Goal: Task Accomplishment & Management: Manage account settings

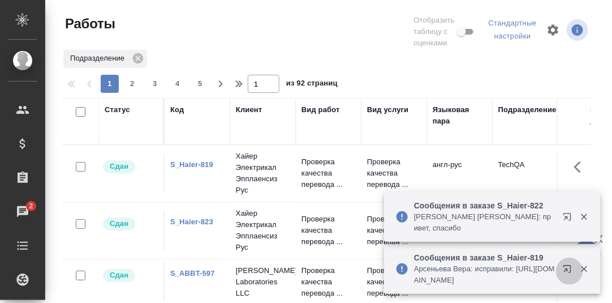
click at [570, 269] on icon "button" at bounding box center [566, 268] width 7 height 7
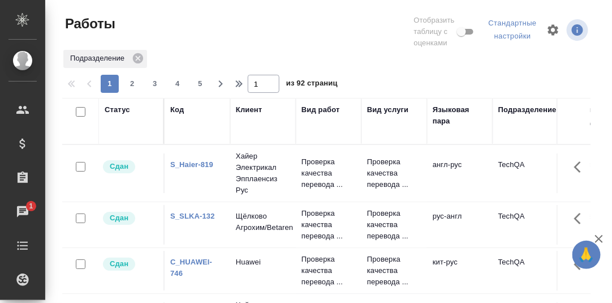
click at [188, 220] on link "S_SLKA-132" at bounding box center [192, 215] width 45 height 8
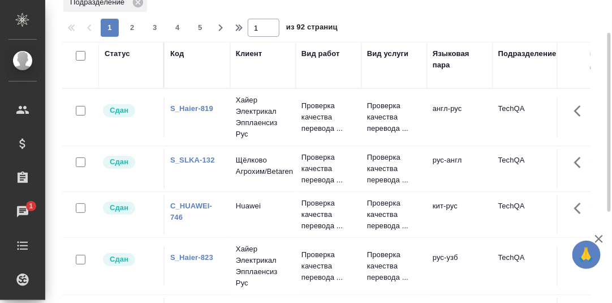
scroll to position [113, 0]
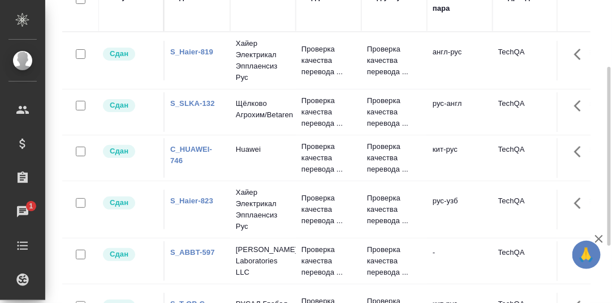
click at [196, 159] on link "C_HUAWEI-746" at bounding box center [191, 155] width 42 height 20
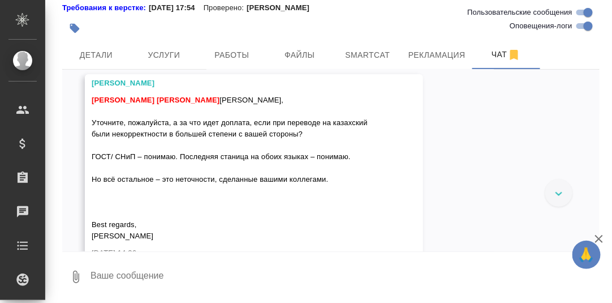
scroll to position [11417, 0]
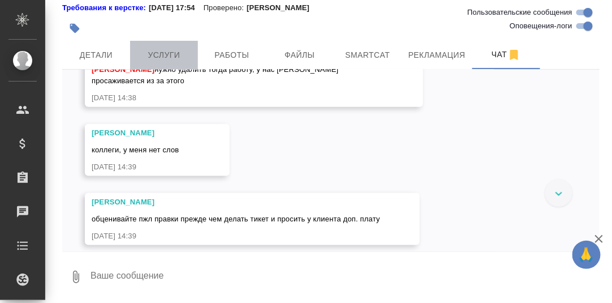
click at [174, 52] on span "Услуги" at bounding box center [164, 55] width 54 height 14
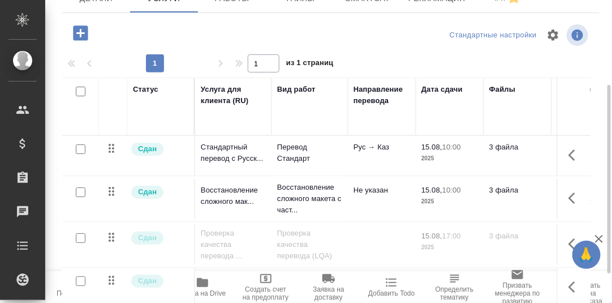
scroll to position [183, 0]
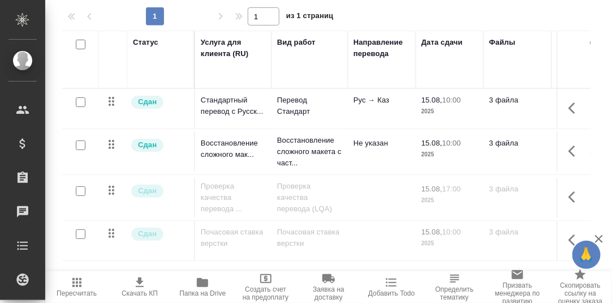
click at [568, 195] on icon "button" at bounding box center [575, 197] width 14 height 14
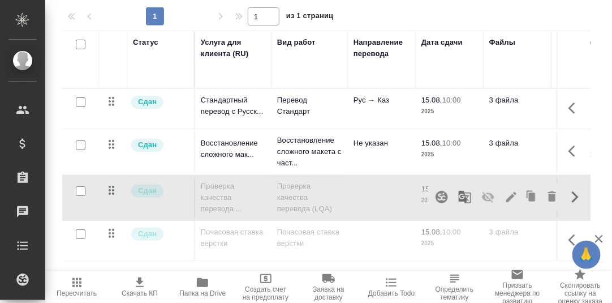
click at [589, 196] on div "Статус Услуга для клиента (RU) Вид работ Направление перевода Дата сдачи Файлы …" at bounding box center [330, 152] width 537 height 243
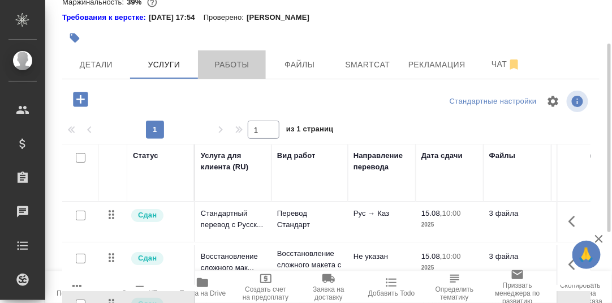
drag, startPoint x: 233, startPoint y: 63, endPoint x: 340, endPoint y: 82, distance: 109.1
click at [234, 63] on span "Работы" at bounding box center [232, 65] width 54 height 14
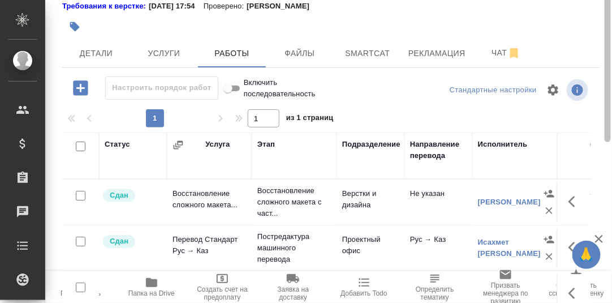
scroll to position [25, 0]
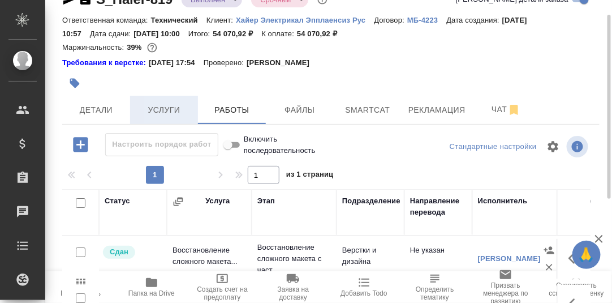
click at [175, 108] on span "Услуги" at bounding box center [164, 110] width 54 height 14
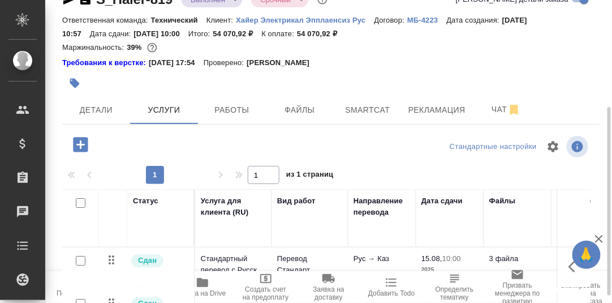
scroll to position [183, 0]
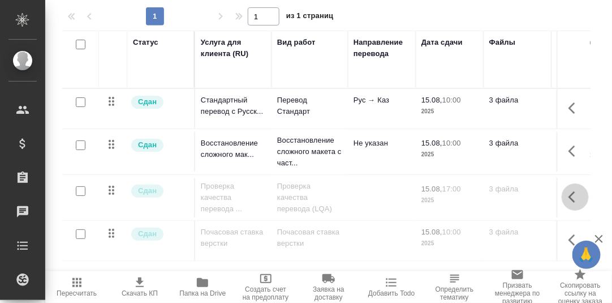
click at [568, 195] on icon "button" at bounding box center [575, 197] width 14 height 14
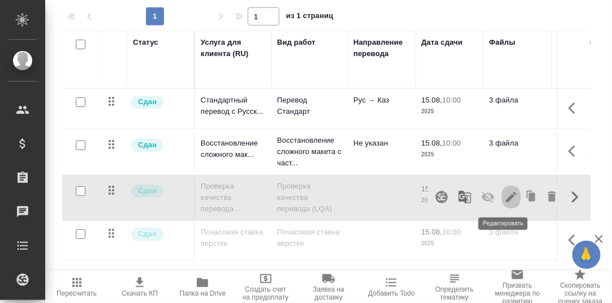
click at [506, 198] on icon "button" at bounding box center [511, 197] width 10 height 10
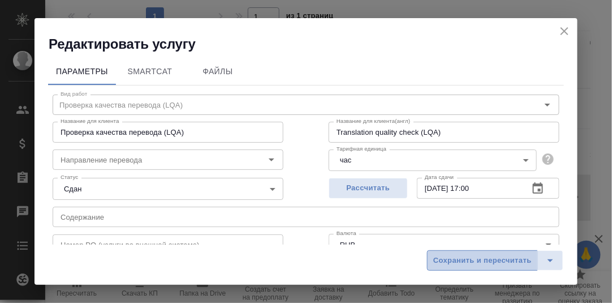
drag, startPoint x: 499, startPoint y: 262, endPoint x: 495, endPoint y: 257, distance: 6.8
click at [498, 262] on span "Сохранить и пересчитать" at bounding box center [482, 260] width 98 height 13
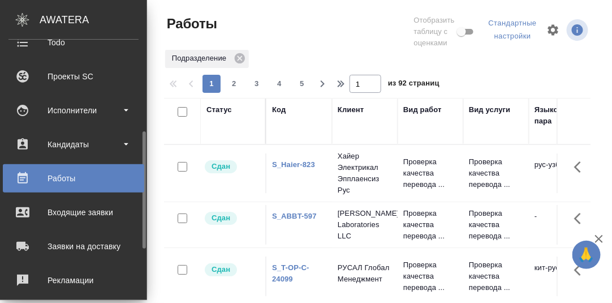
scroll to position [90, 0]
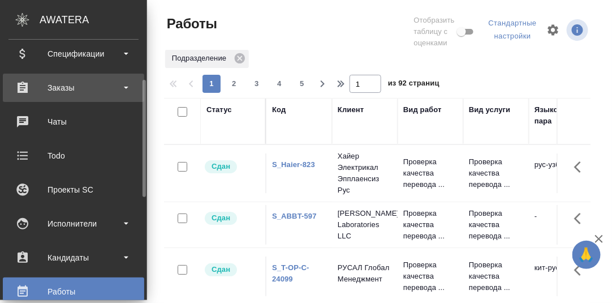
click at [61, 90] on div "Заказы" at bounding box center [73, 87] width 130 height 17
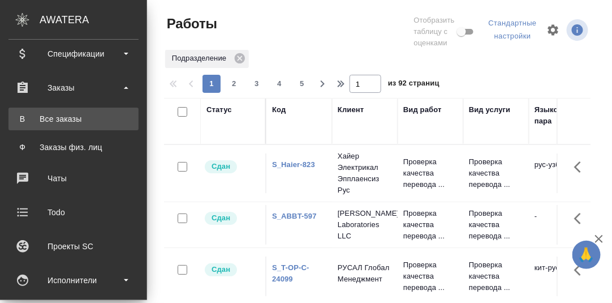
click at [67, 120] on div "Все заказы" at bounding box center [73, 118] width 119 height 11
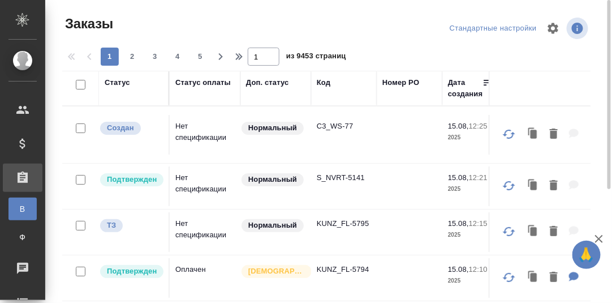
click at [321, 81] on div "Код" at bounding box center [324, 82] width 14 height 11
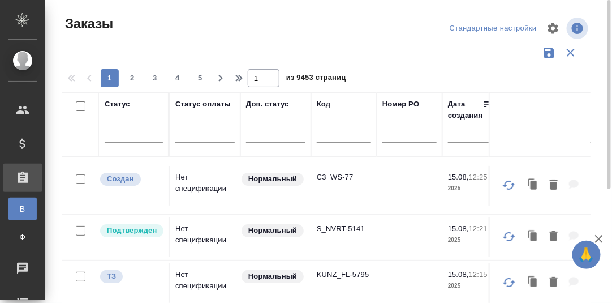
click at [327, 139] on input "text" at bounding box center [344, 135] width 54 height 14
paste input "C_Huawei-746"
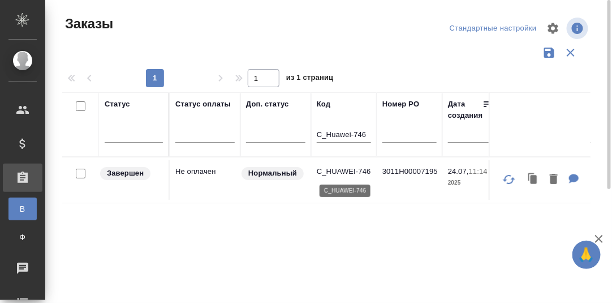
click at [336, 168] on p "C_HUAWEI-746" at bounding box center [344, 171] width 54 height 11
drag, startPoint x: 366, startPoint y: 132, endPoint x: 311, endPoint y: 124, distance: 55.5
paste input "S_SLKA-132"
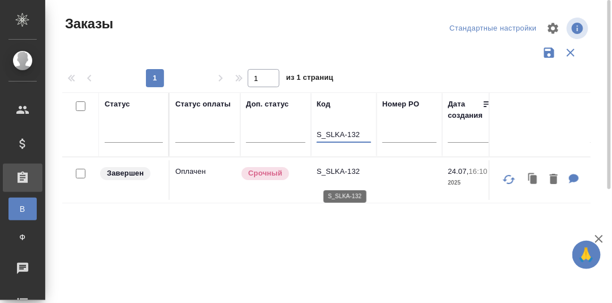
type input "S_SLKA-132"
click at [344, 174] on p "S_SLKA-132" at bounding box center [344, 171] width 54 height 11
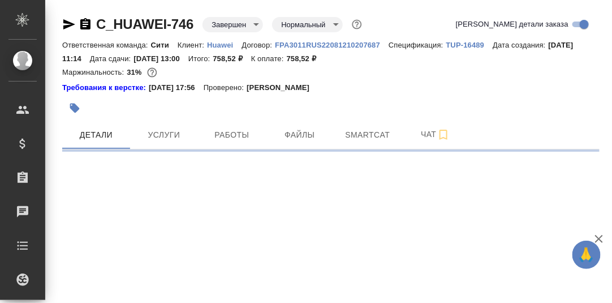
select select "RU"
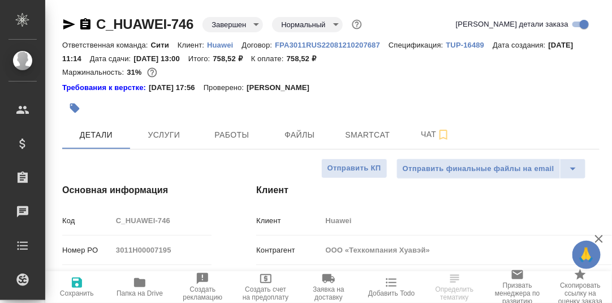
type textarea "x"
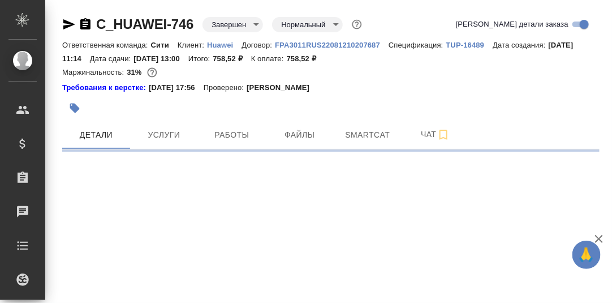
select select "RU"
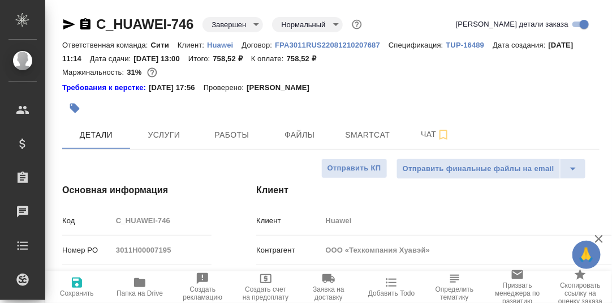
type textarea "x"
click at [170, 131] on span "Услуги" at bounding box center [164, 135] width 54 height 14
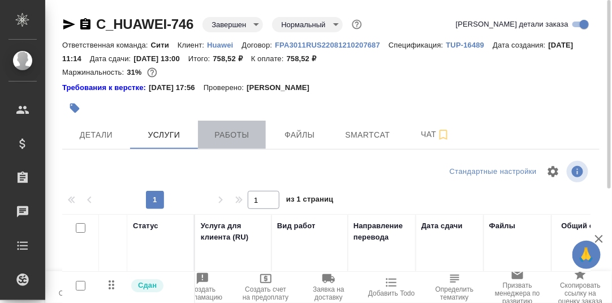
click at [244, 131] on span "Работы" at bounding box center [232, 135] width 54 height 14
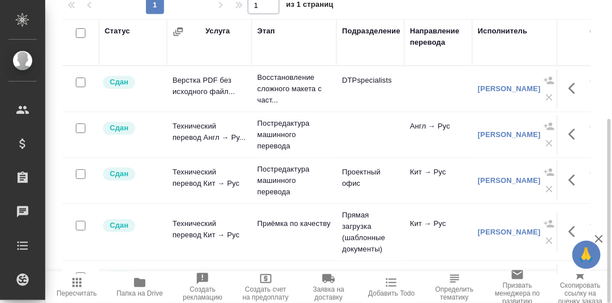
scroll to position [25, 0]
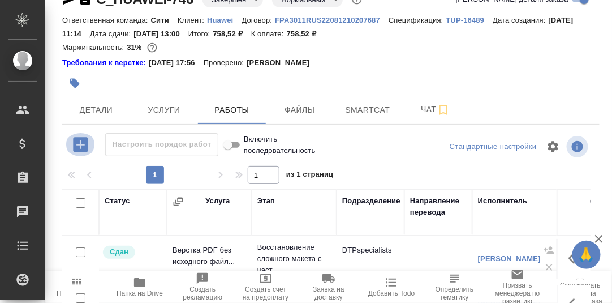
click at [81, 140] on icon "button" at bounding box center [80, 144] width 15 height 15
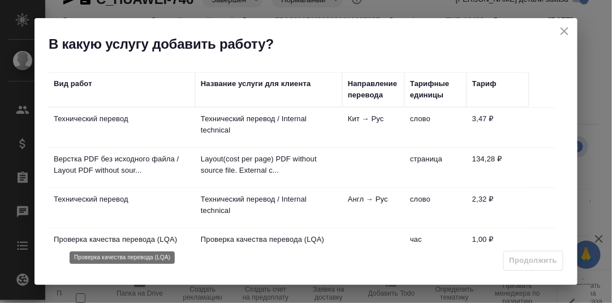
click at [130, 236] on p "Проверка качества перевода (LQA)" at bounding box center [122, 239] width 136 height 11
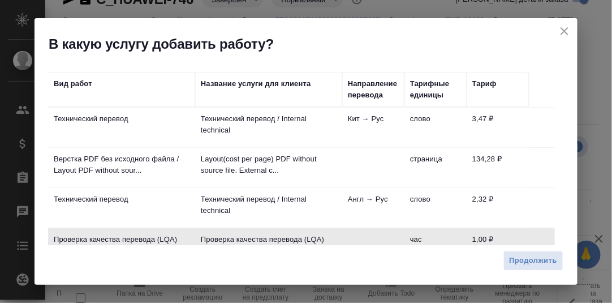
scroll to position [56, 0]
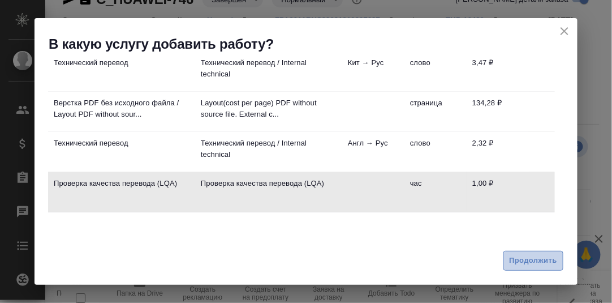
click at [536, 258] on span "Продолжить" at bounding box center [532, 260] width 47 height 13
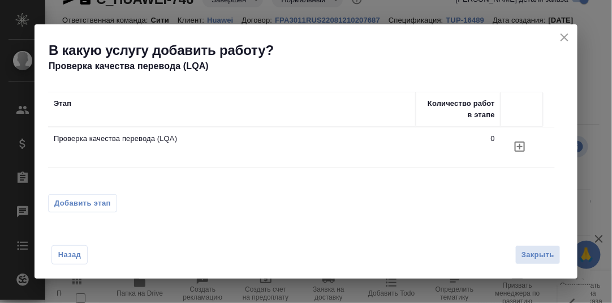
click at [515, 145] on icon "button" at bounding box center [520, 147] width 14 height 14
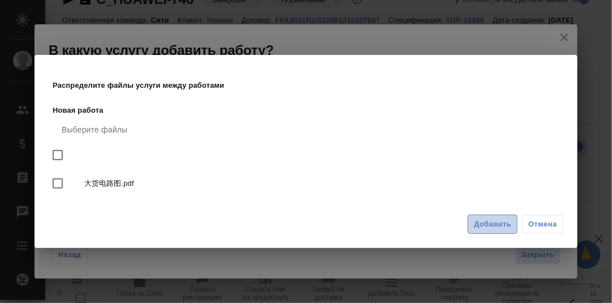
click at [503, 220] on span "Добавить" at bounding box center [492, 224] width 37 height 13
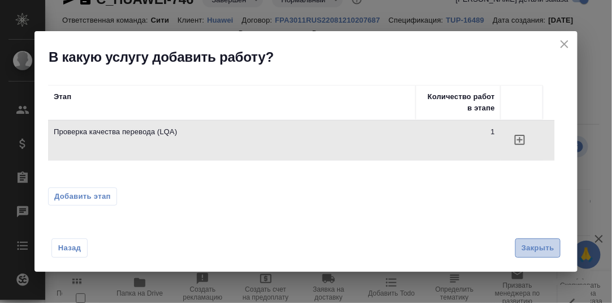
click at [527, 247] on span "Закрыть" at bounding box center [537, 247] width 33 height 13
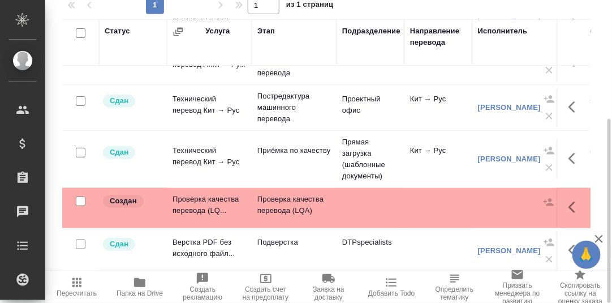
scroll to position [79, 0]
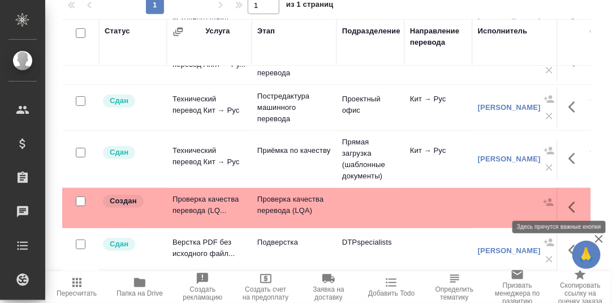
click at [568, 201] on icon "button" at bounding box center [571, 206] width 7 height 11
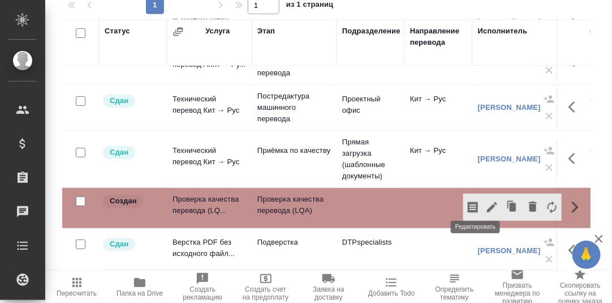
click at [487, 202] on icon "button" at bounding box center [492, 207] width 10 height 10
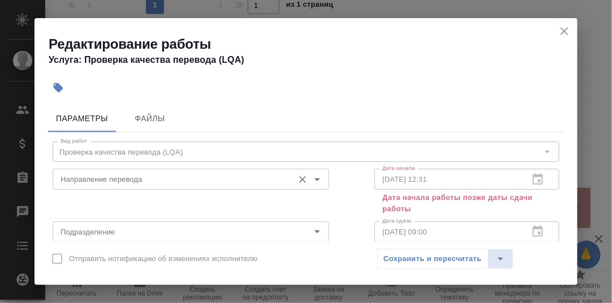
click at [247, 180] on input "Направление перевода" at bounding box center [172, 179] width 232 height 14
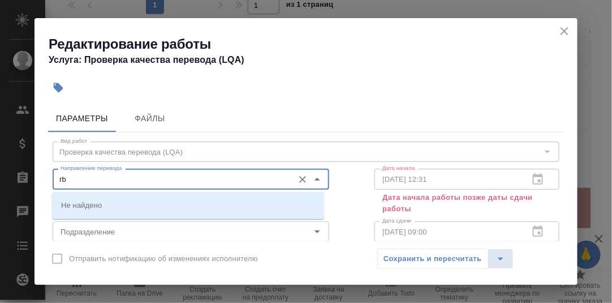
type input "r"
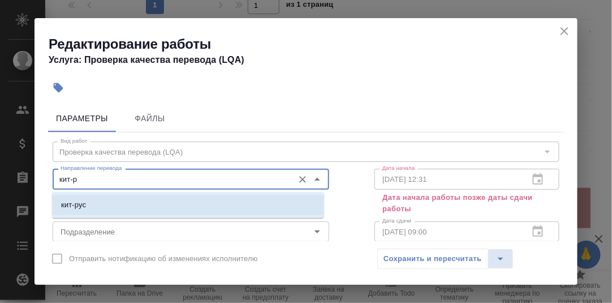
click at [87, 204] on li "кит-рус" at bounding box center [188, 205] width 272 height 20
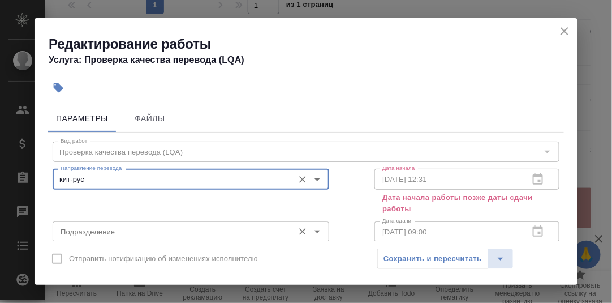
scroll to position [56, 0]
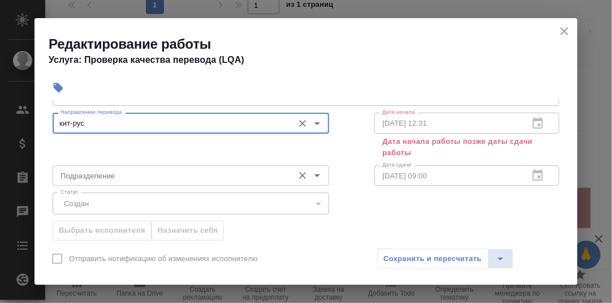
type input "кит-рус"
click at [97, 173] on input "Подразделение" at bounding box center [172, 175] width 232 height 14
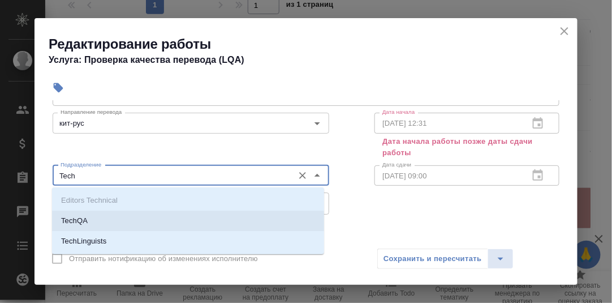
drag, startPoint x: 81, startPoint y: 222, endPoint x: 115, endPoint y: 215, distance: 34.6
click at [81, 221] on p "TechQA" at bounding box center [74, 220] width 27 height 11
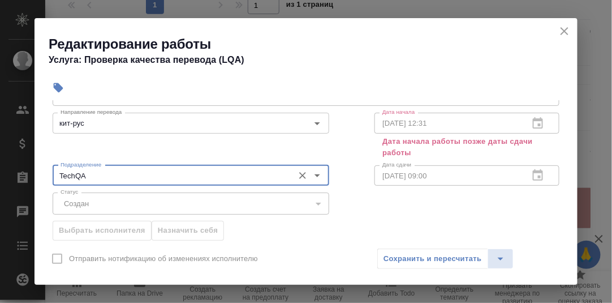
type input "TechQA"
click at [529, 122] on div "15.08.2025 12:31 Дата начала" at bounding box center [466, 123] width 185 height 20
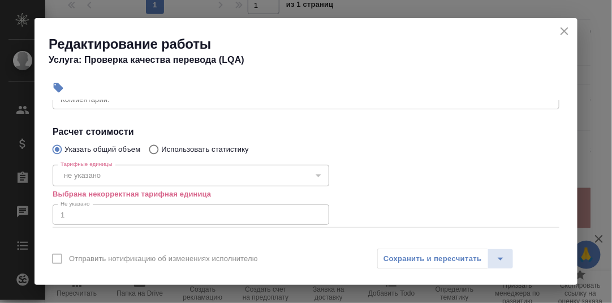
scroll to position [226, 0]
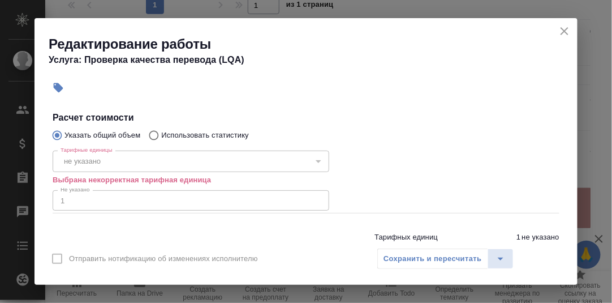
click at [127, 161] on div "не указано" at bounding box center [191, 160] width 276 height 21
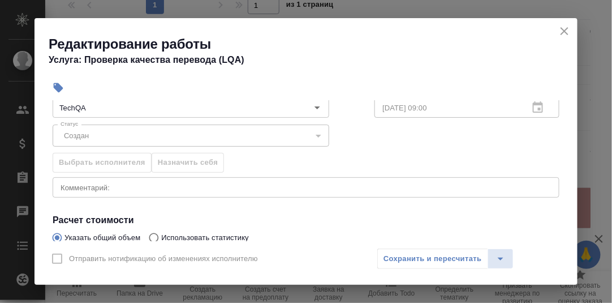
scroll to position [0, 0]
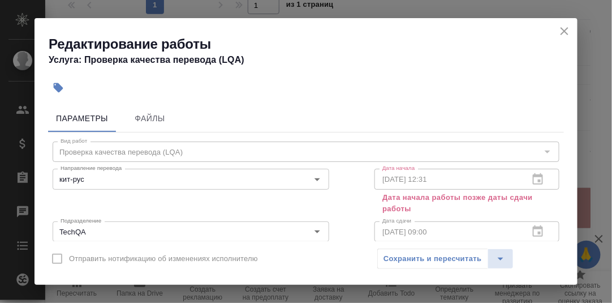
click at [433, 257] on div "Сохранить и пересчитать" at bounding box center [445, 258] width 136 height 20
drag, startPoint x: 533, startPoint y: 175, endPoint x: 524, endPoint y: 171, distance: 9.4
click at [532, 175] on div "15.08.2025 12:31 Дата начала" at bounding box center [466, 178] width 185 height 20
click at [561, 33] on icon "close" at bounding box center [565, 31] width 14 height 14
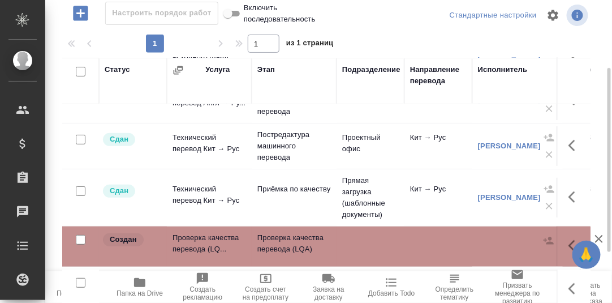
scroll to position [195, 0]
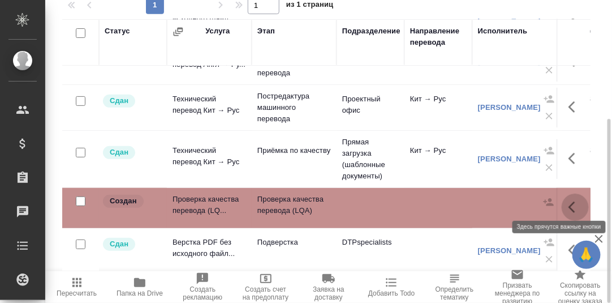
click at [568, 201] on icon "button" at bounding box center [571, 206] width 7 height 11
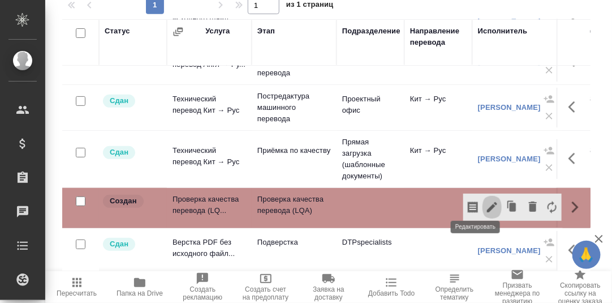
click at [485, 200] on icon "button" at bounding box center [492, 207] width 14 height 14
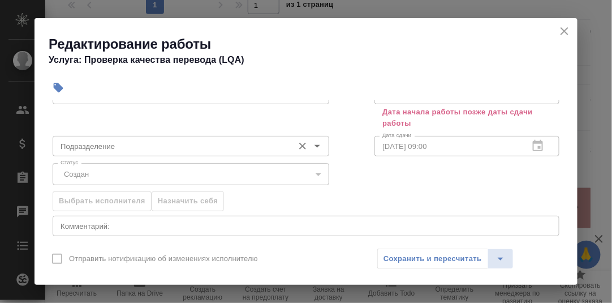
scroll to position [56, 0]
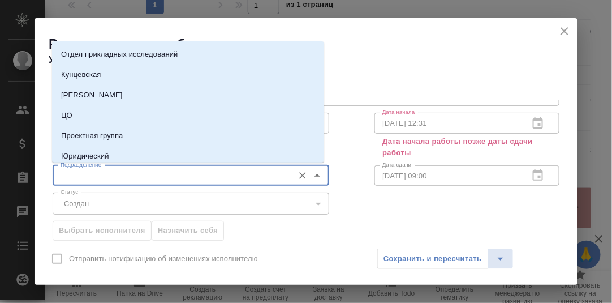
click at [163, 179] on input "Подразделение" at bounding box center [172, 175] width 232 height 14
drag, startPoint x: 366, startPoint y: 196, endPoint x: 310, endPoint y: 209, distance: 57.3
click at [365, 196] on div "Выбрать исполнителя Назначить себя" at bounding box center [306, 228] width 552 height 69
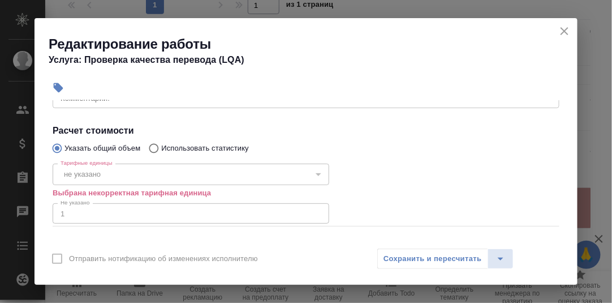
scroll to position [226, 0]
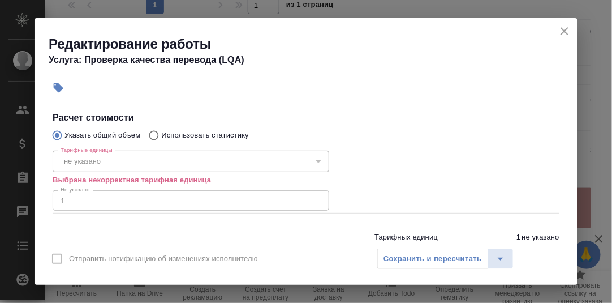
click at [109, 157] on div "не указано" at bounding box center [191, 160] width 276 height 21
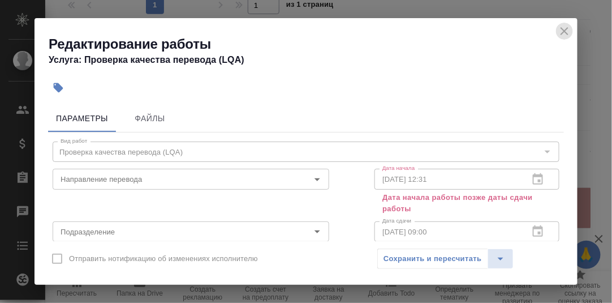
click at [565, 32] on icon "close" at bounding box center [564, 31] width 8 height 8
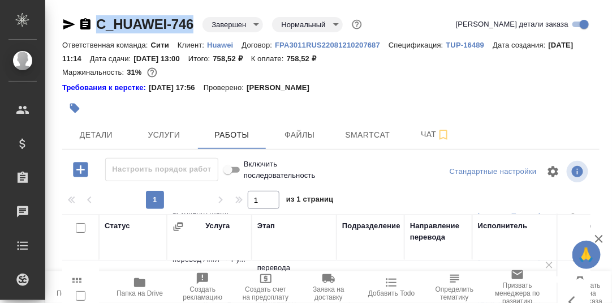
drag, startPoint x: 195, startPoint y: 21, endPoint x: 98, endPoint y: 26, distance: 96.8
click at [98, 26] on div "C_HUAWEI-746 Завершен closed Нормальный normal" at bounding box center [213, 24] width 302 height 18
copy link "C_HUAWEI-746"
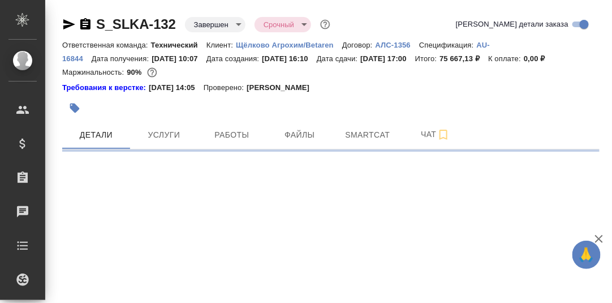
select select "RU"
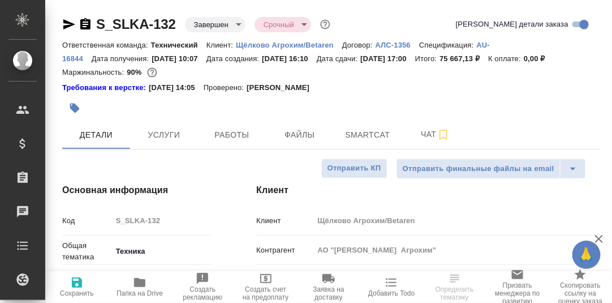
type textarea "x"
type input "Сергеева Анастасия"
type input "Комаров Роман"
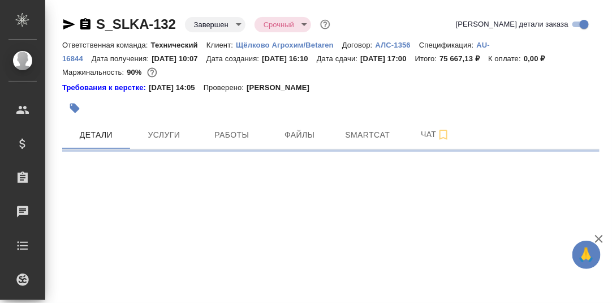
select select "RU"
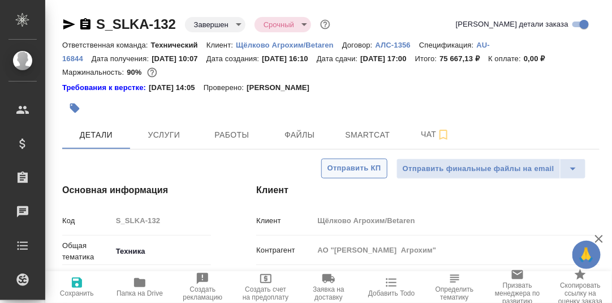
type textarea "x"
click at [174, 133] on span "Услуги" at bounding box center [164, 135] width 54 height 14
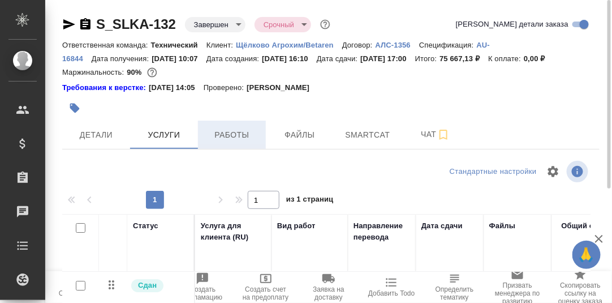
click at [244, 135] on span "Работы" at bounding box center [232, 135] width 54 height 14
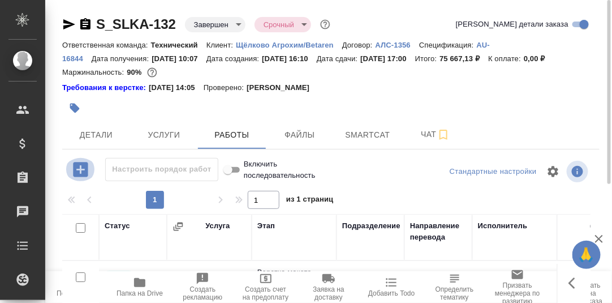
click at [79, 168] on icon "button" at bounding box center [80, 169] width 15 height 15
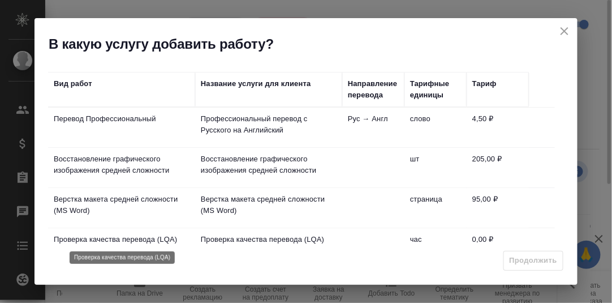
click at [134, 237] on p "Проверка качества перевода (LQA)" at bounding box center [122, 239] width 136 height 11
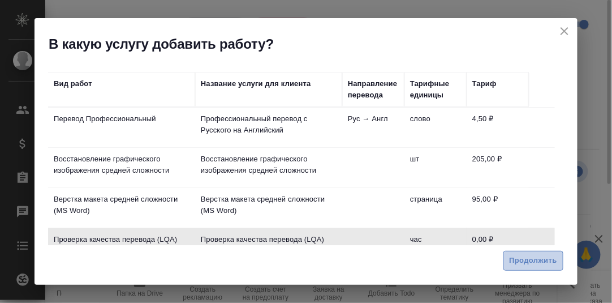
click at [525, 258] on span "Продолжить" at bounding box center [532, 260] width 47 height 13
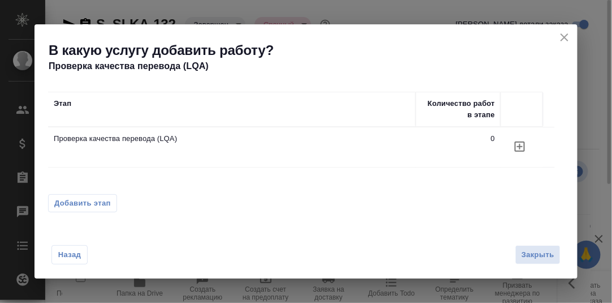
click at [521, 145] on icon "button" at bounding box center [520, 147] width 14 height 14
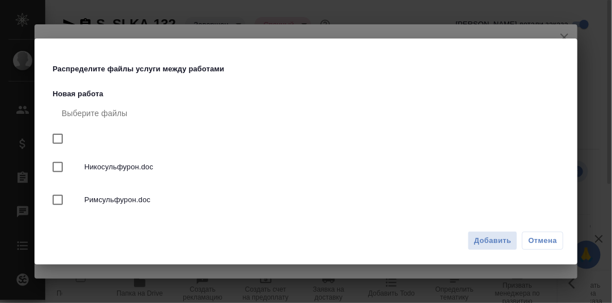
click at [487, 237] on span "Добавить" at bounding box center [492, 240] width 37 height 13
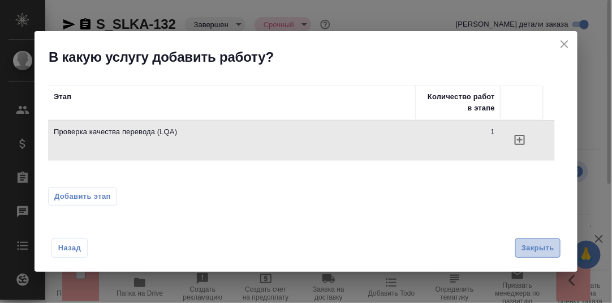
click at [539, 248] on span "Закрыть" at bounding box center [537, 247] width 33 height 13
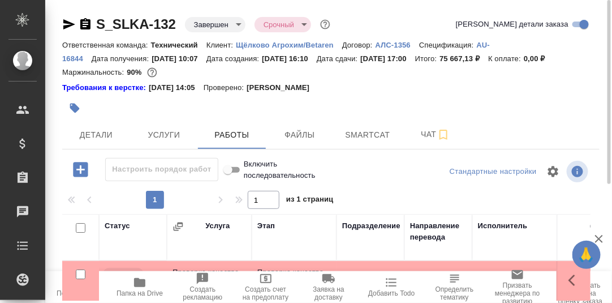
scroll to position [113, 0]
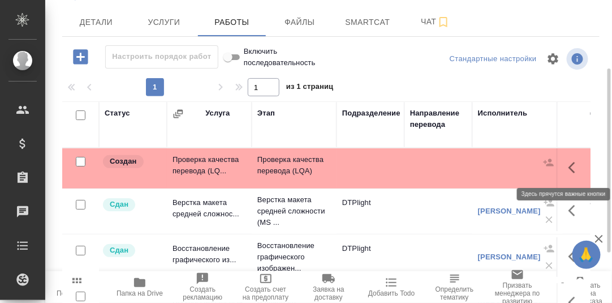
click at [575, 167] on icon "button" at bounding box center [575, 168] width 14 height 14
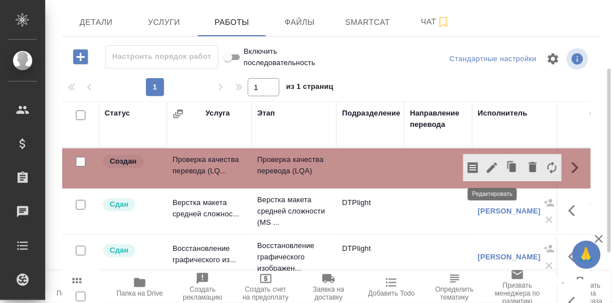
click at [494, 164] on icon "button" at bounding box center [492, 167] width 10 height 10
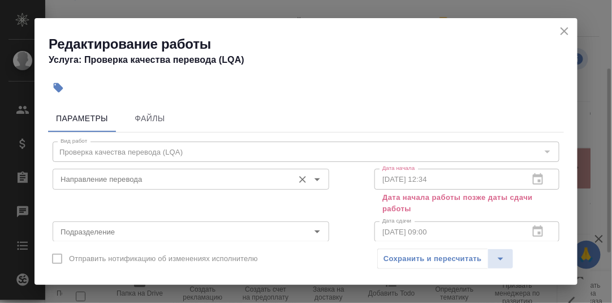
scroll to position [56, 0]
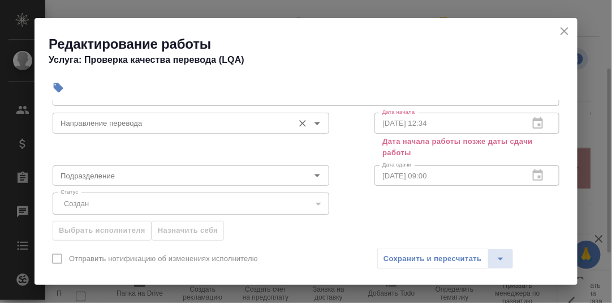
click at [178, 126] on input "Направление перевода" at bounding box center [172, 123] width 232 height 14
click at [354, 180] on div "Статус Создан created Статус" at bounding box center [306, 202] width 552 height 74
click at [113, 195] on div "Создан" at bounding box center [191, 202] width 276 height 21
click at [108, 200] on div "Создан" at bounding box center [191, 202] width 276 height 21
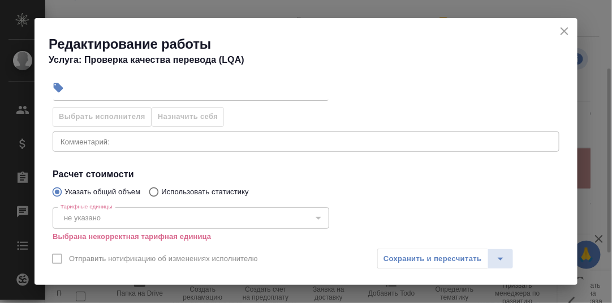
click at [97, 226] on div "не указано" at bounding box center [191, 217] width 276 height 21
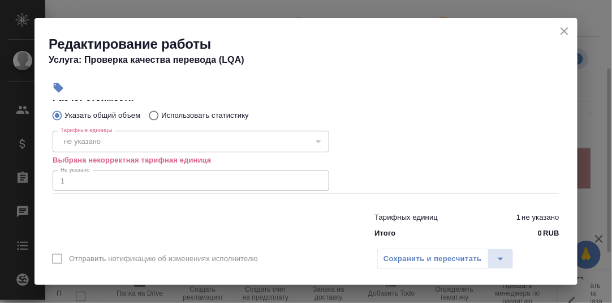
scroll to position [266, 0]
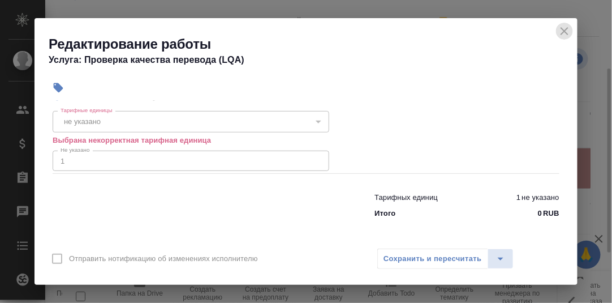
click at [569, 32] on icon "close" at bounding box center [565, 31] width 14 height 14
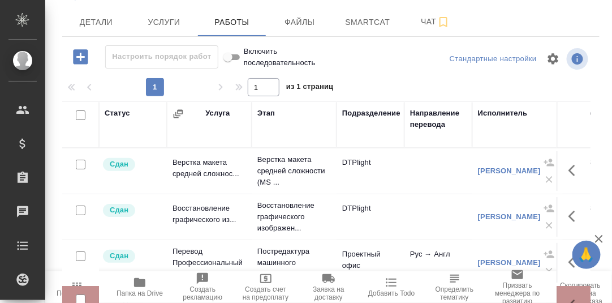
scroll to position [0, 0]
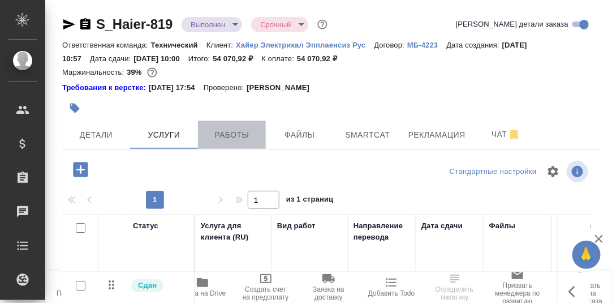
click at [243, 134] on span "Работы" at bounding box center [232, 135] width 54 height 14
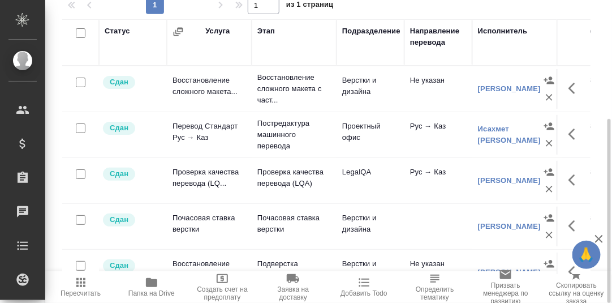
scroll to position [25, 0]
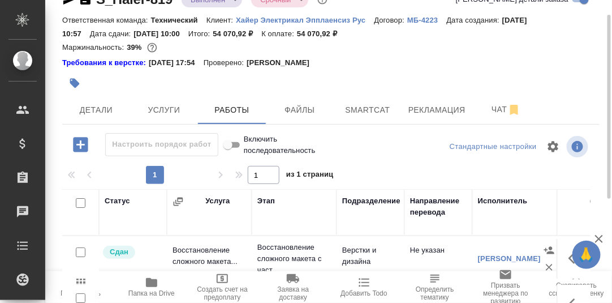
click at [79, 142] on icon "button" at bounding box center [80, 144] width 15 height 15
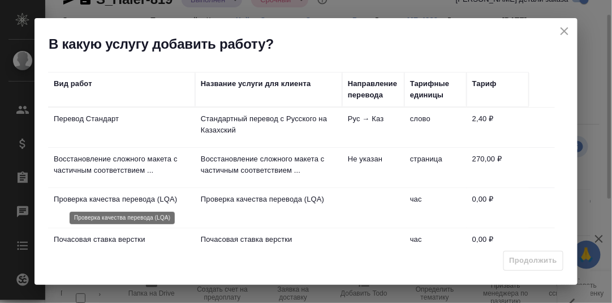
click at [111, 198] on p "Проверка качества перевода (LQA)" at bounding box center [122, 198] width 136 height 11
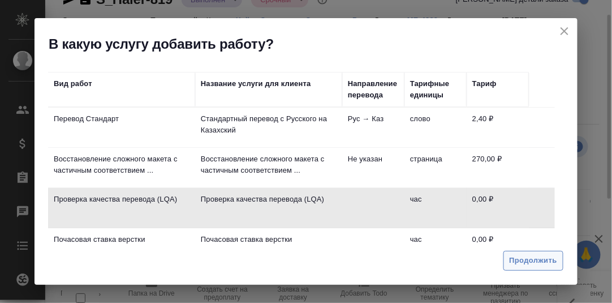
click at [530, 261] on span "Продолжить" at bounding box center [532, 260] width 47 height 13
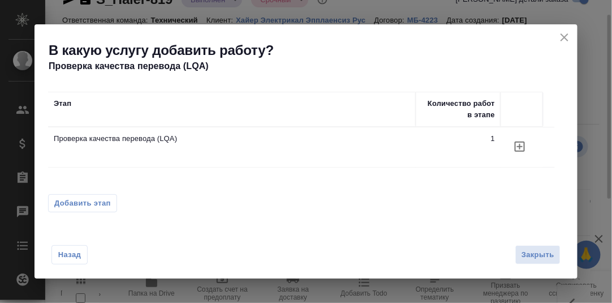
click at [517, 147] on icon "button" at bounding box center [520, 147] width 14 height 14
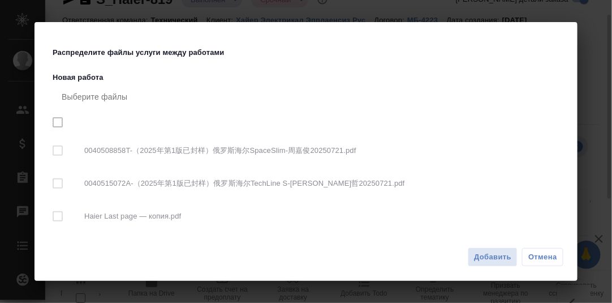
checkbox input "true"
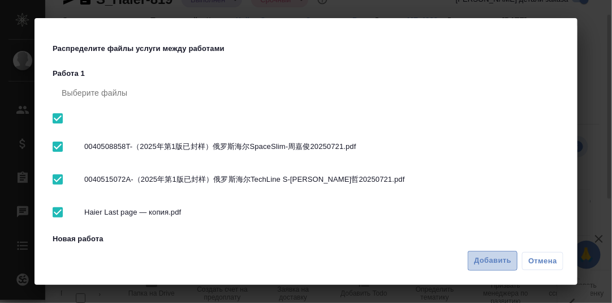
drag, startPoint x: 485, startPoint y: 263, endPoint x: 416, endPoint y: 223, distance: 79.6
click at [485, 263] on span "Добавить" at bounding box center [492, 260] width 37 height 13
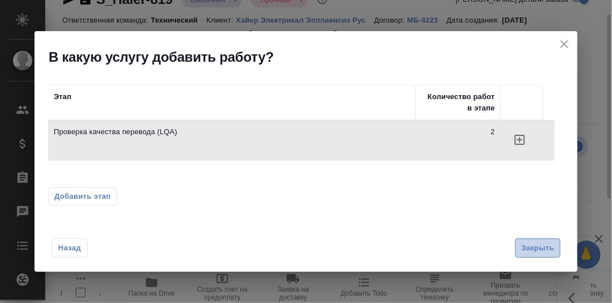
drag, startPoint x: 536, startPoint y: 252, endPoint x: 527, endPoint y: 245, distance: 11.0
click at [536, 252] on span "Закрыть" at bounding box center [537, 247] width 33 height 13
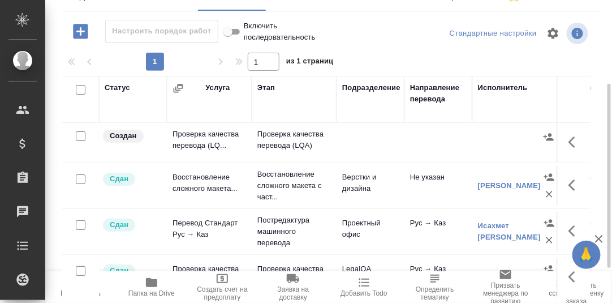
scroll to position [81, 0]
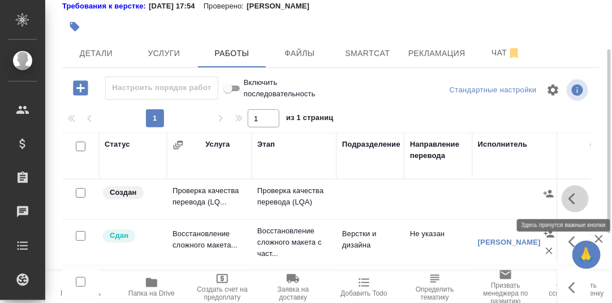
click at [568, 200] on icon "button" at bounding box center [575, 199] width 14 height 14
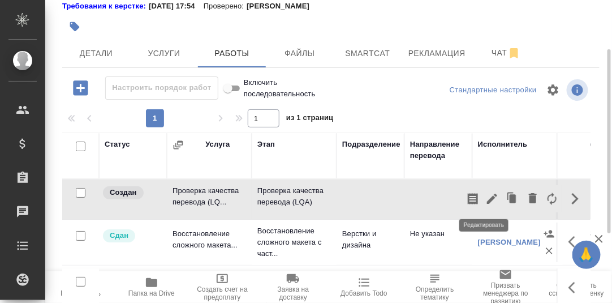
click at [487, 199] on icon "button" at bounding box center [492, 198] width 10 height 10
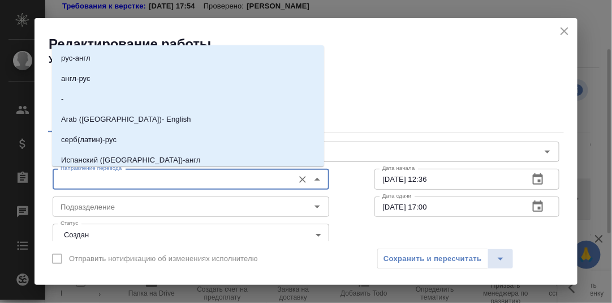
click at [124, 178] on input "Направление перевода" at bounding box center [172, 179] width 232 height 14
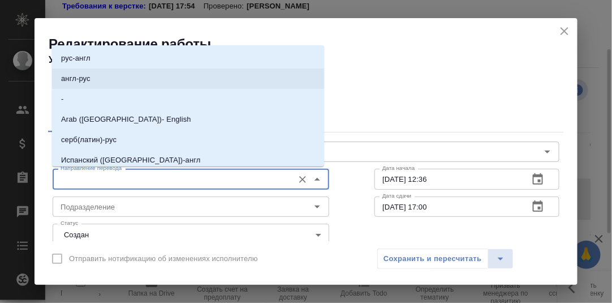
click at [76, 76] on p "англ-рус" at bounding box center [75, 78] width 29 height 11
type input "англ-рус"
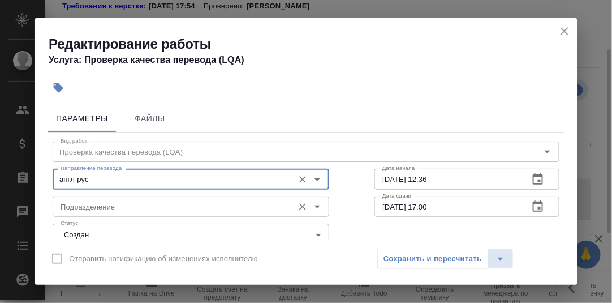
click at [120, 204] on input "Подразделение" at bounding box center [172, 207] width 232 height 14
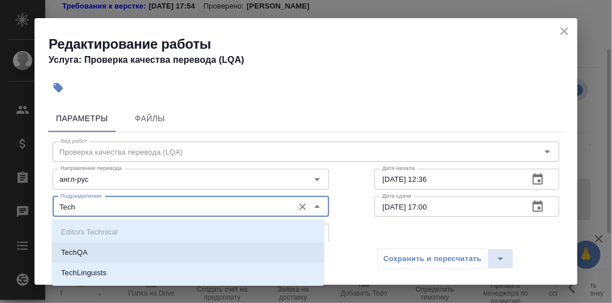
drag, startPoint x: 105, startPoint y: 246, endPoint x: 126, endPoint y: 240, distance: 21.8
click at [105, 245] on li "TechQA" at bounding box center [188, 252] width 272 height 20
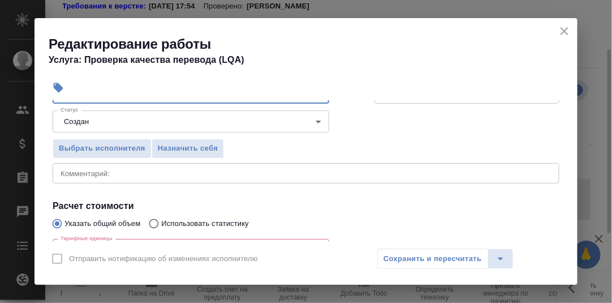
scroll to position [170, 0]
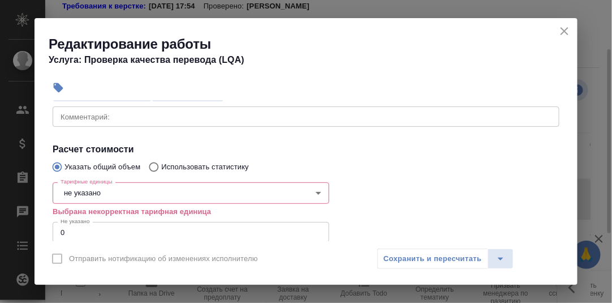
type input "TechQA"
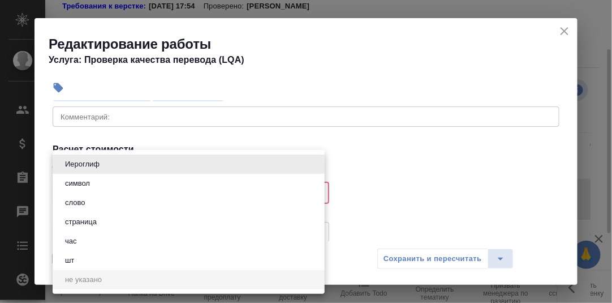
click at [116, 192] on body "🙏 .cls-1 fill:#fff; AWATERA Румянцева Дарья d.rumyantseva Клиенты Спецификации …" at bounding box center [306, 151] width 612 height 303
click at [75, 241] on button "час" at bounding box center [71, 241] width 19 height 12
type input "5a8b1489cc6b4906c91bfd93"
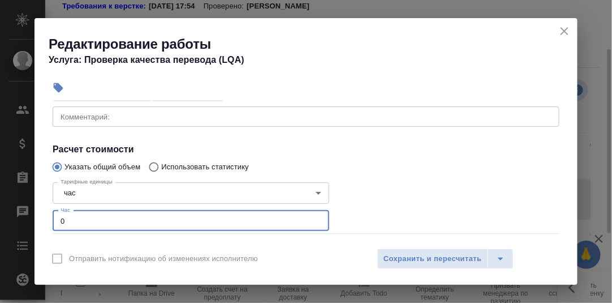
drag, startPoint x: 71, startPoint y: 224, endPoint x: 89, endPoint y: 221, distance: 17.8
click at [71, 224] on input "0" at bounding box center [191, 220] width 276 height 20
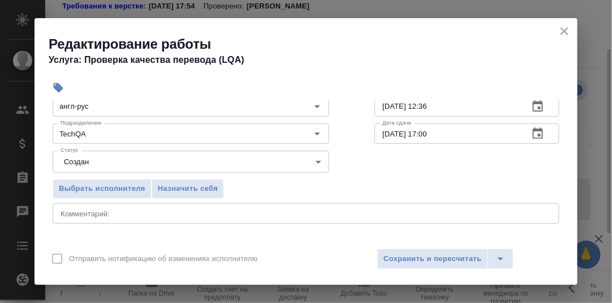
scroll to position [56, 0]
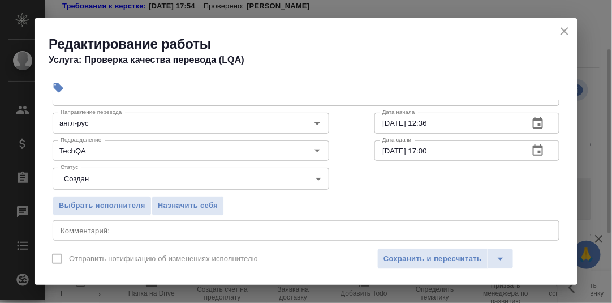
type input "0.5"
click at [531, 120] on icon "button" at bounding box center [538, 123] width 14 height 14
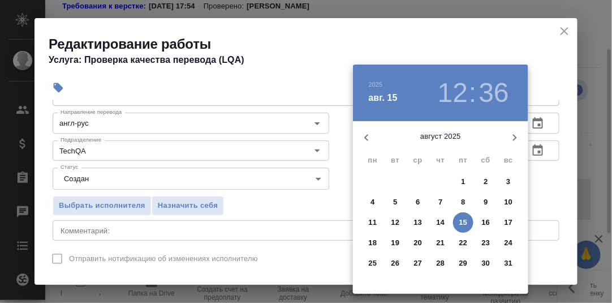
click at [463, 221] on p "15" at bounding box center [463, 222] width 8 height 11
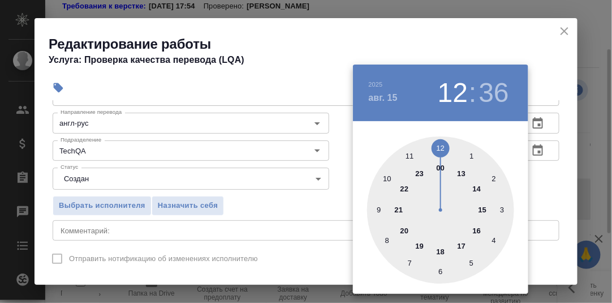
click at [377, 210] on div at bounding box center [440, 209] width 147 height 147
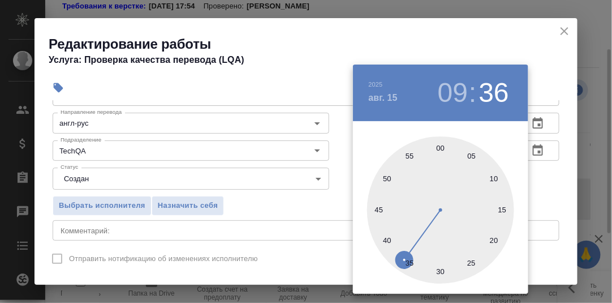
click at [440, 146] on div at bounding box center [440, 209] width 147 height 147
type input "15.08.2025 09:00"
click at [561, 178] on div at bounding box center [306, 151] width 612 height 303
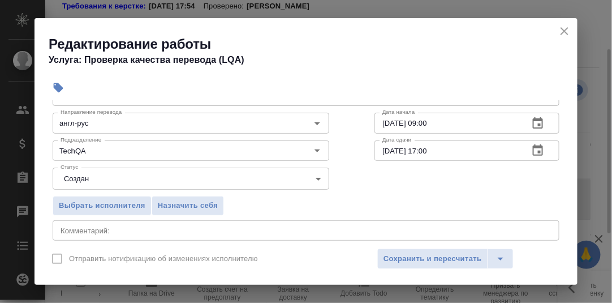
click at [531, 148] on icon "button" at bounding box center [538, 151] width 14 height 14
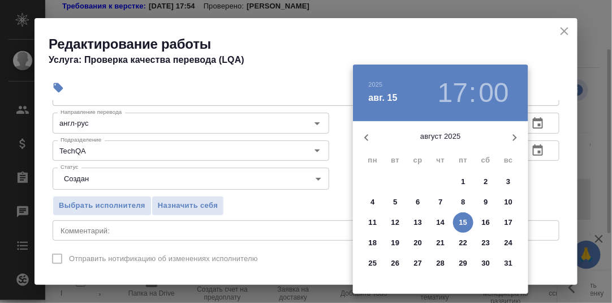
click at [463, 221] on p "15" at bounding box center [463, 222] width 8 height 11
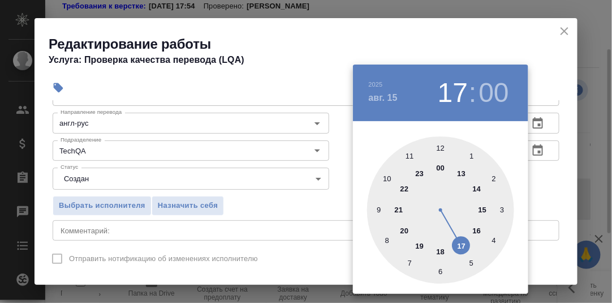
click at [440, 145] on div at bounding box center [440, 209] width 147 height 147
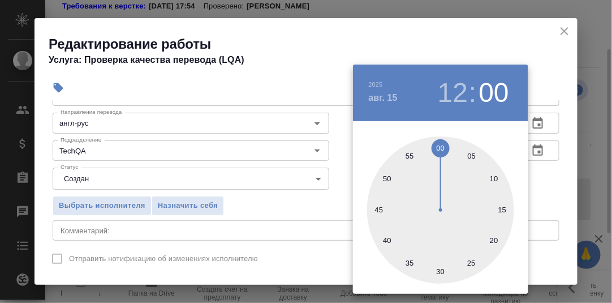
drag, startPoint x: 439, startPoint y: 272, endPoint x: 513, endPoint y: 227, distance: 86.8
click at [439, 271] on div at bounding box center [440, 209] width 147 height 147
click at [441, 146] on div at bounding box center [440, 209] width 147 height 147
type input "15.08.2025 12:00"
click at [559, 187] on div at bounding box center [306, 151] width 612 height 303
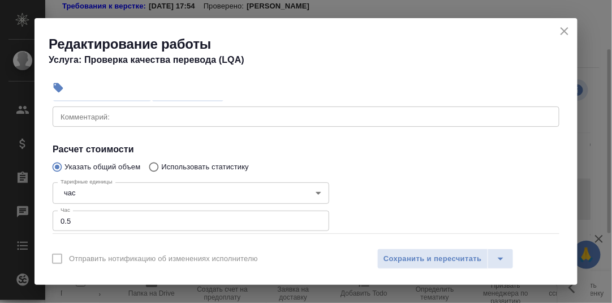
scroll to position [113, 0]
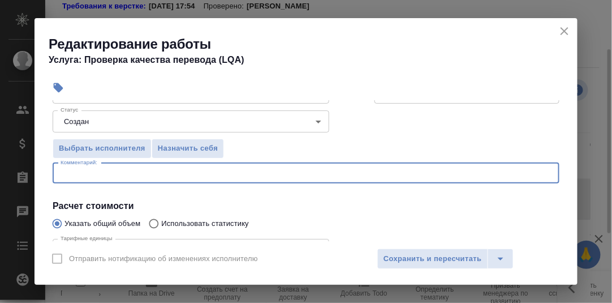
click at [105, 174] on textarea at bounding box center [306, 172] width 491 height 8
type textarea "Проверка внесения правок"
drag, startPoint x: 428, startPoint y: 254, endPoint x: 503, endPoint y: 244, distance: 75.9
click at [429, 253] on span "Сохранить и пересчитать" at bounding box center [432, 258] width 98 height 13
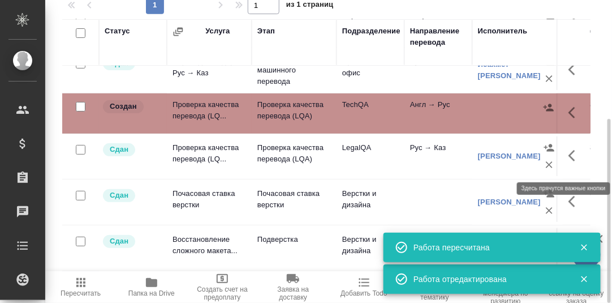
scroll to position [51, 0]
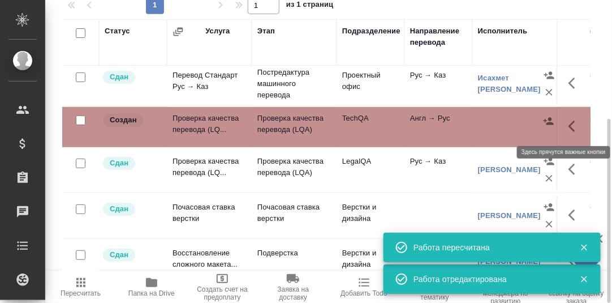
click at [568, 123] on icon "button" at bounding box center [571, 125] width 7 height 11
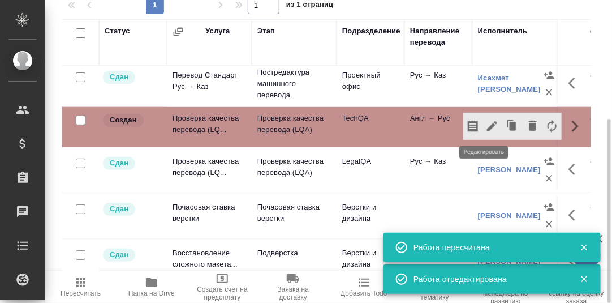
click at [487, 123] on icon "button" at bounding box center [492, 126] width 10 height 10
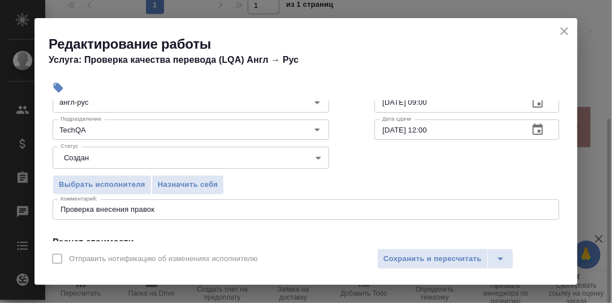
scroll to position [113, 0]
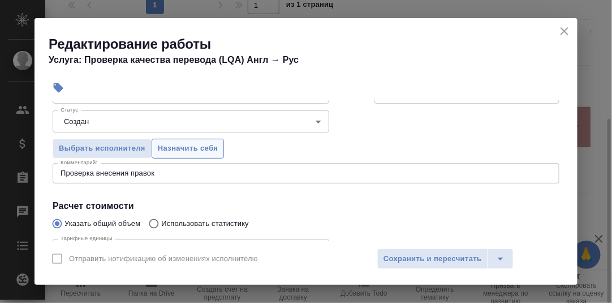
click at [188, 147] on span "Назначить себя" at bounding box center [188, 148] width 60 height 13
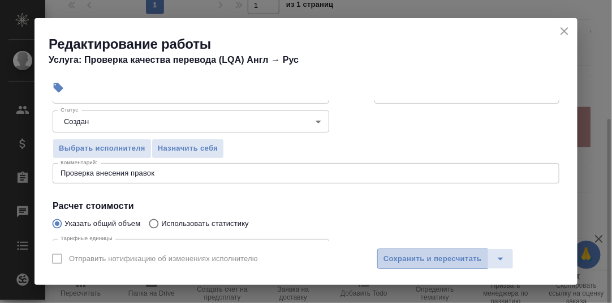
click at [417, 257] on span "Сохранить и пересчитать" at bounding box center [432, 258] width 98 height 13
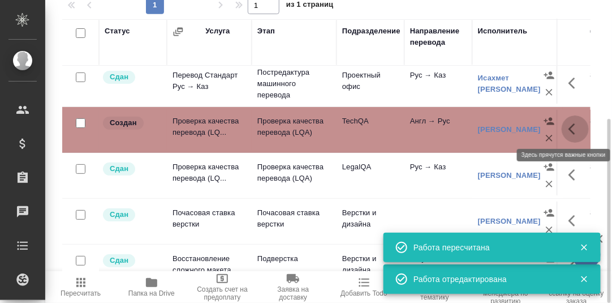
click at [568, 122] on icon "button" at bounding box center [575, 129] width 14 height 14
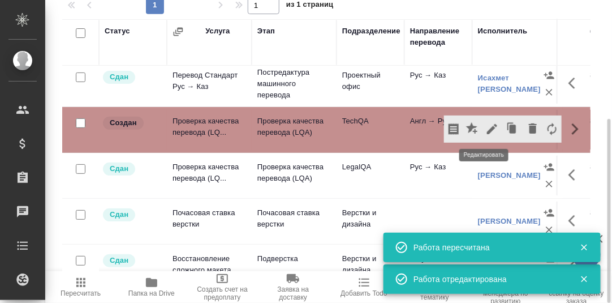
click at [485, 123] on icon "button" at bounding box center [492, 129] width 14 height 14
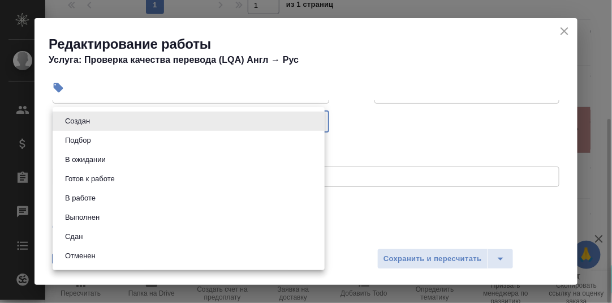
click at [316, 120] on body "🙏 .cls-1 fill:#fff; AWATERA Румянцева Дарья d.rumyantseva Клиенты Спецификации …" at bounding box center [306, 151] width 612 height 303
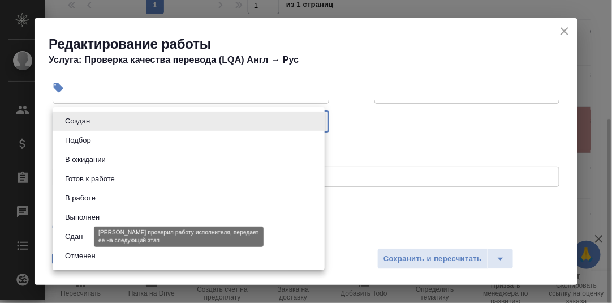
drag, startPoint x: 83, startPoint y: 235, endPoint x: 105, endPoint y: 234, distance: 22.1
click at [84, 235] on button "Сдан" at bounding box center [74, 236] width 24 height 12
type input "closed"
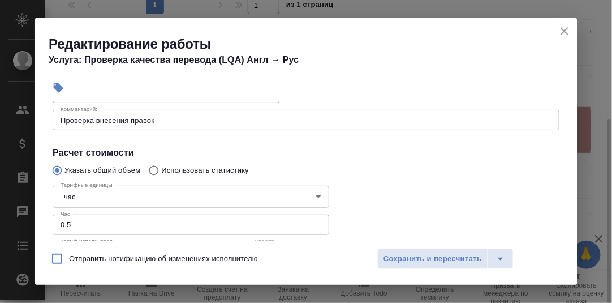
scroll to position [226, 0]
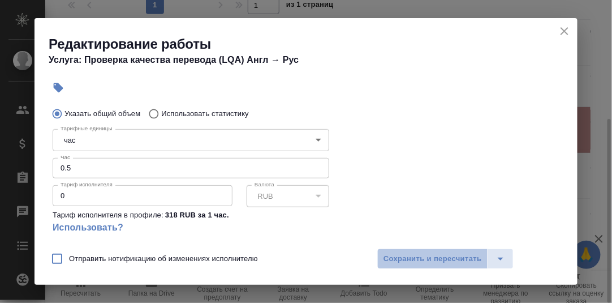
drag, startPoint x: 412, startPoint y: 257, endPoint x: 484, endPoint y: 210, distance: 86.0
click at [412, 256] on span "Сохранить и пересчитать" at bounding box center [432, 258] width 98 height 13
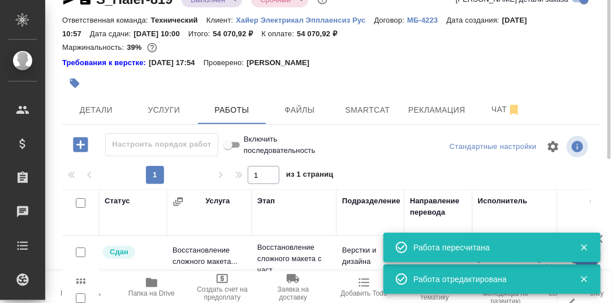
scroll to position [0, 0]
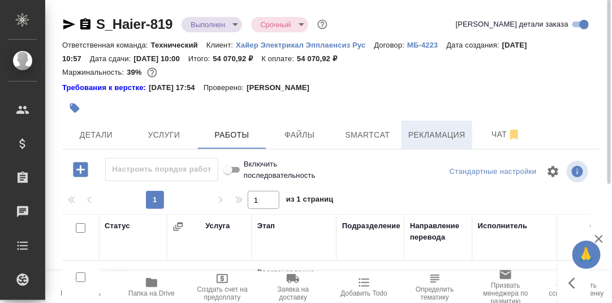
click at [422, 135] on span "Рекламация" at bounding box center [436, 135] width 57 height 14
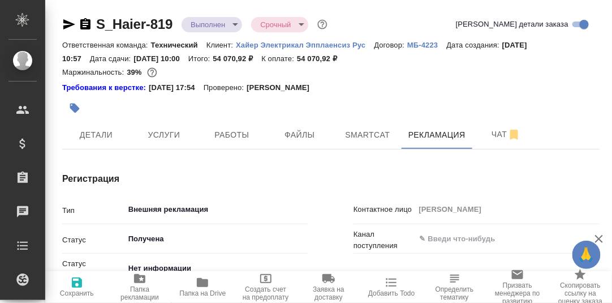
type textarea "x"
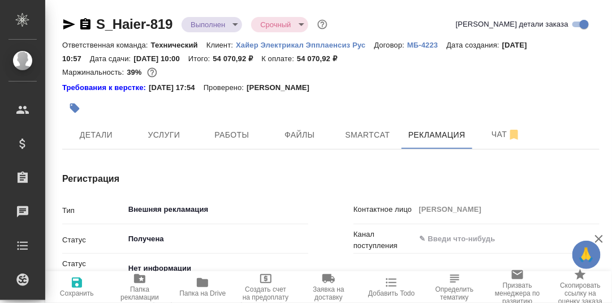
type textarea "x"
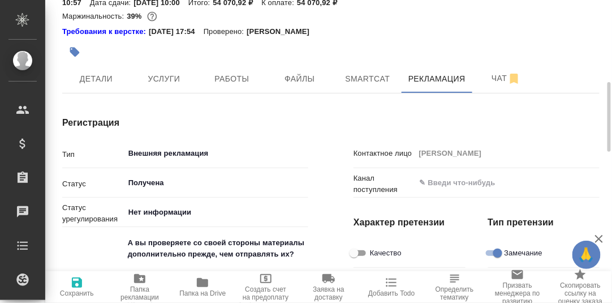
type textarea "x"
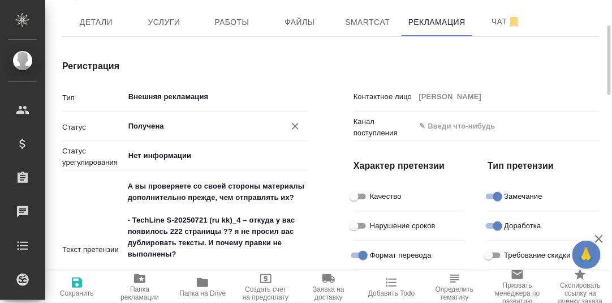
click at [163, 103] on input "Получена" at bounding box center [197, 97] width 140 height 14
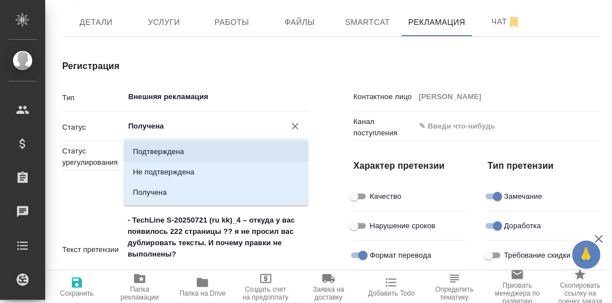
click at [149, 151] on p "Подтверждена" at bounding box center [158, 151] width 51 height 11
type input "Подтверждена"
type textarea "x"
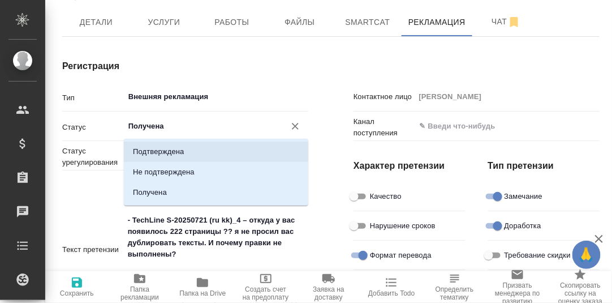
type textarea "x"
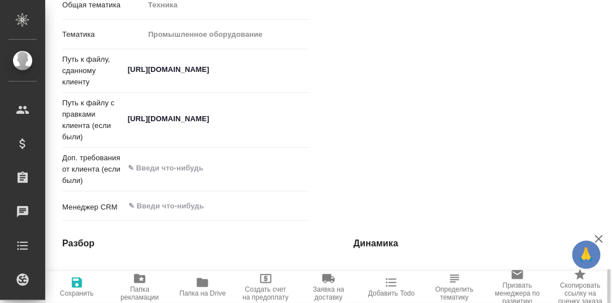
scroll to position [790, 0]
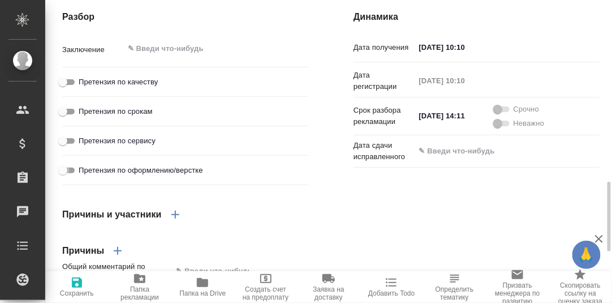
click at [73, 177] on input "Претензия по оформлению/верстке" at bounding box center [62, 170] width 41 height 14
checkbox input "true"
type textarea "x"
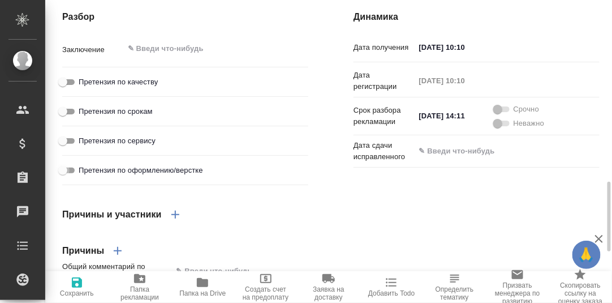
type textarea "x"
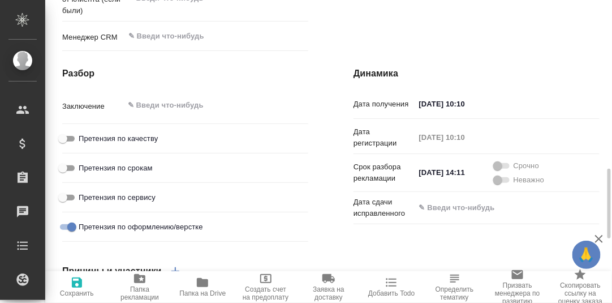
type textarea "x"
click at [179, 114] on textarea at bounding box center [215, 105] width 183 height 19
type textarea "x"
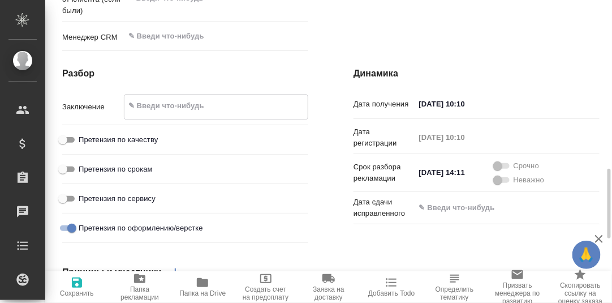
type textarea "x"
type textarea "Н"
type textarea "x"
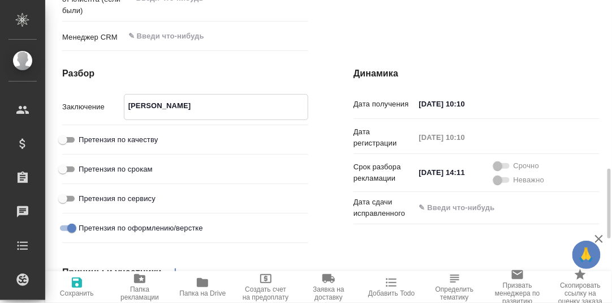
type textarea "x"
type textarea "Не"
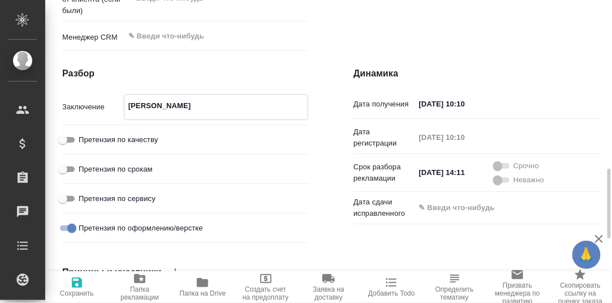
type textarea "x"
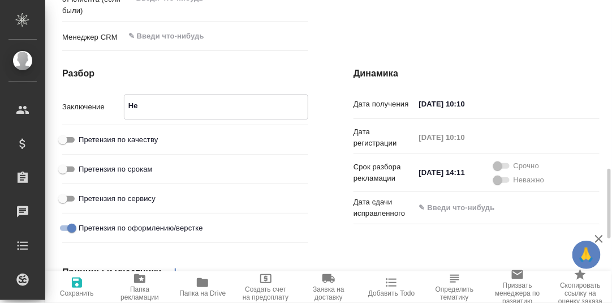
type textarea "x"
type textarea "Нек"
type textarea "x"
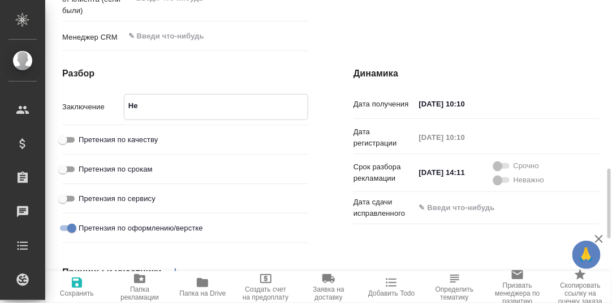
type textarea "x"
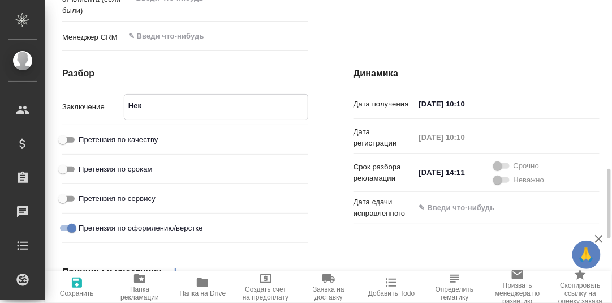
type textarea "Неко"
type textarea "x"
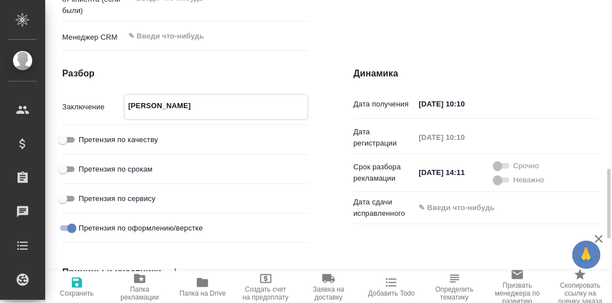
type textarea "x"
type textarea "Некот"
type textarea "x"
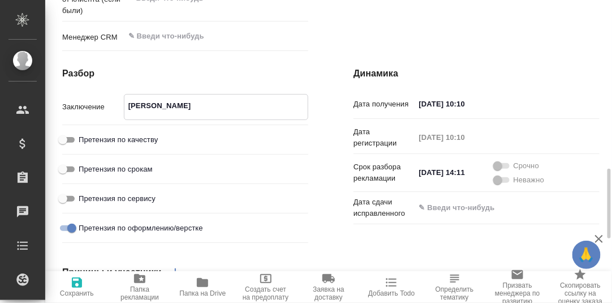
type textarea "x"
type textarea "Некото"
type textarea "x"
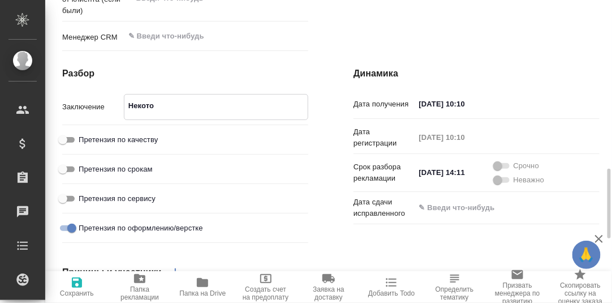
type textarea "x"
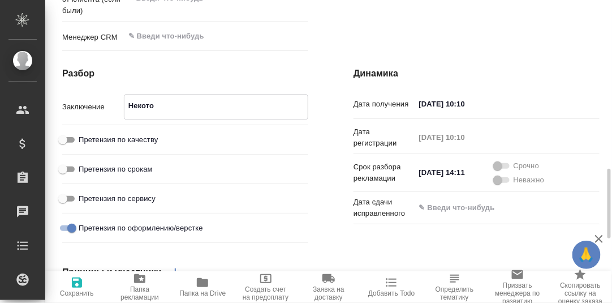
type textarea "x"
type textarea "Некотор"
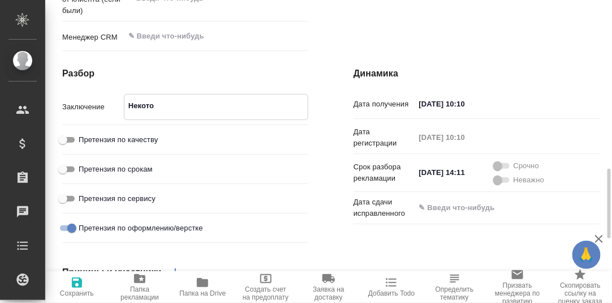
type textarea "x"
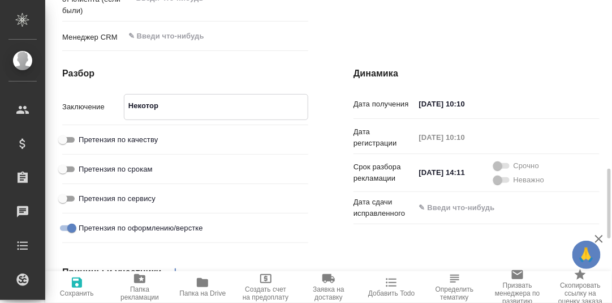
type textarea "x"
type textarea "Некоторы"
type textarea "x"
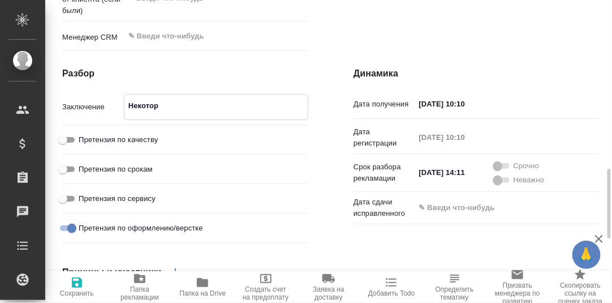
type textarea "x"
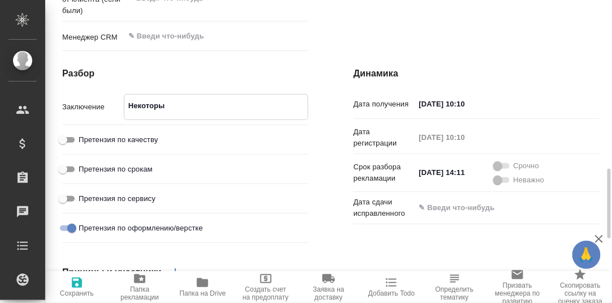
type textarea "Некоторые"
type textarea "x"
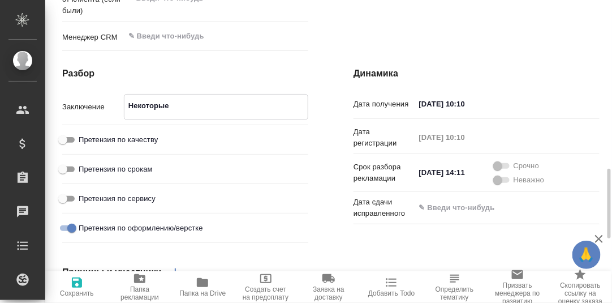
type textarea "x"
type textarea "Некоторые"
type textarea "x"
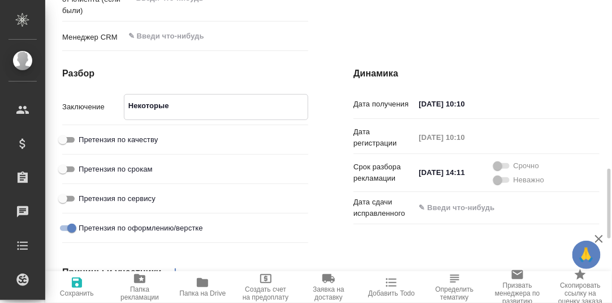
type textarea "x"
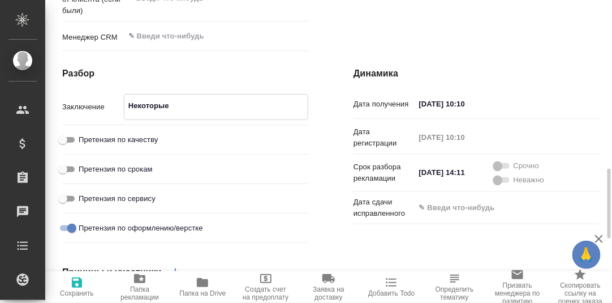
type textarea "x"
type textarea "Некоторые с"
type textarea "x"
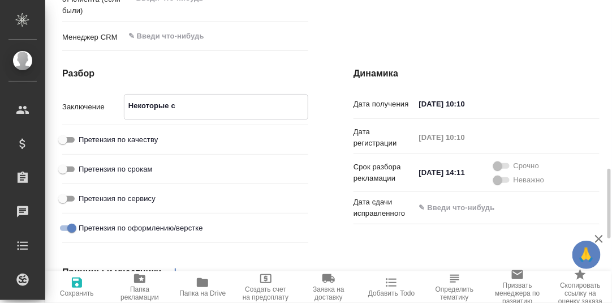
type textarea "x"
type textarea "Некоторые ст"
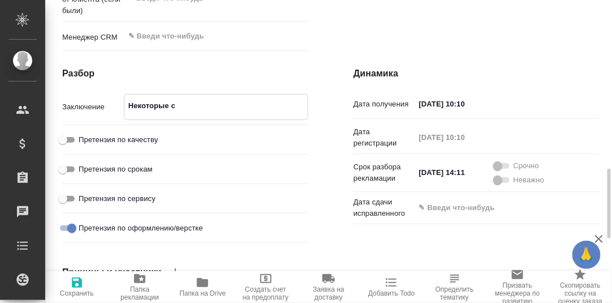
type textarea "x"
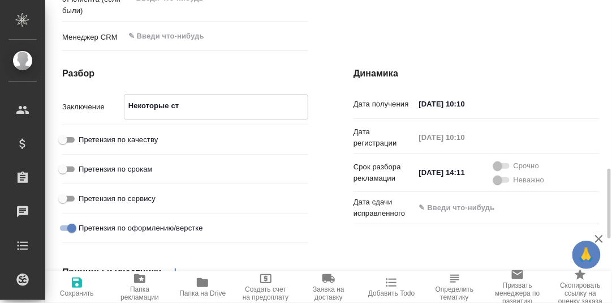
type textarea "x"
type textarea "Некоторые стр"
type textarea "x"
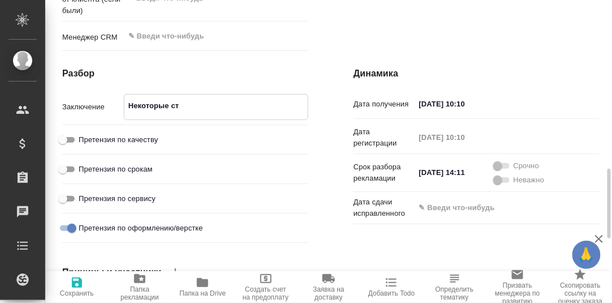
type textarea "x"
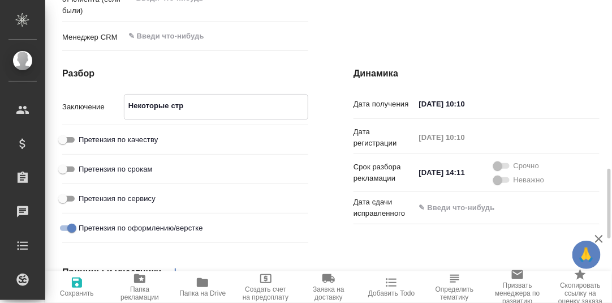
type textarea "Некоторые стра"
type textarea "x"
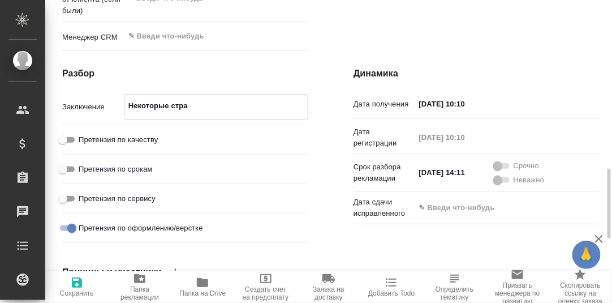
type textarea "x"
type textarea "Некоторые стран"
type textarea "x"
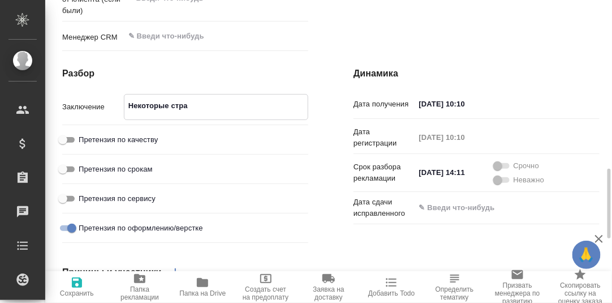
type textarea "x"
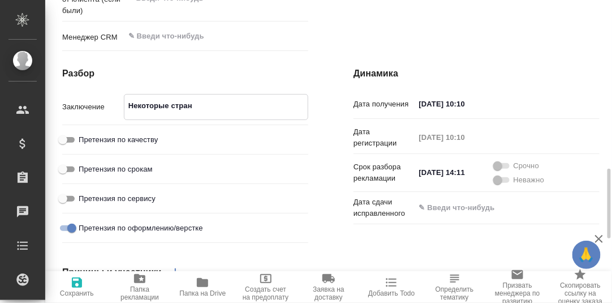
type textarea "x"
type textarea "Некоторые страни"
type textarea "x"
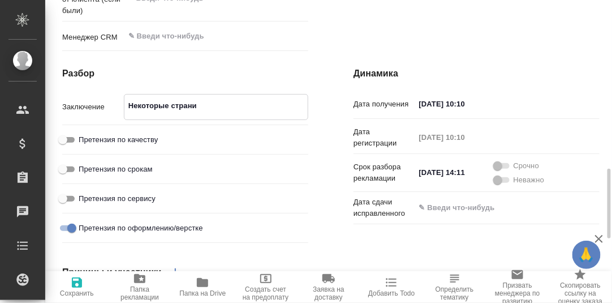
type textarea "x"
type textarea "Некоторые страниц"
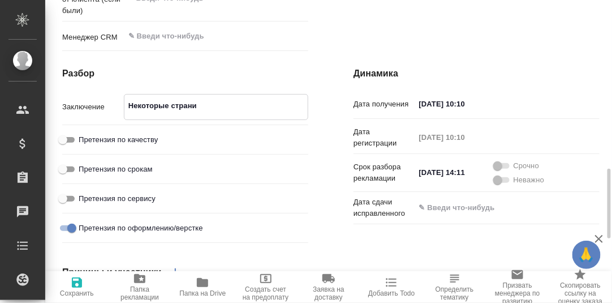
type textarea "x"
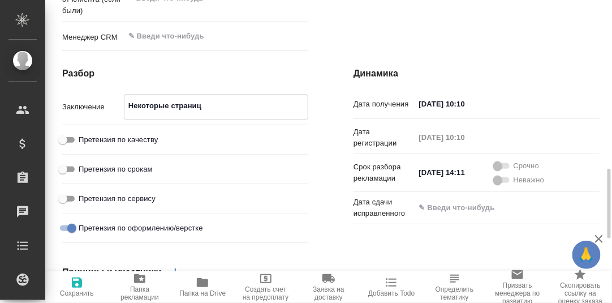
type textarea "x"
type textarea "Некоторые страницы"
type textarea "x"
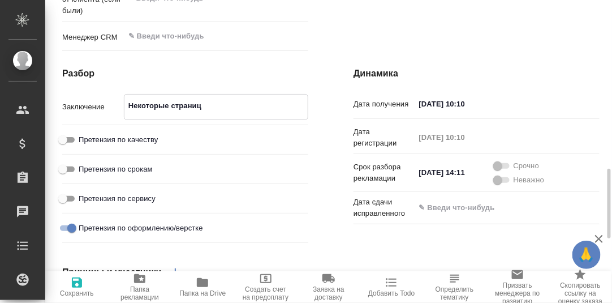
type textarea "x"
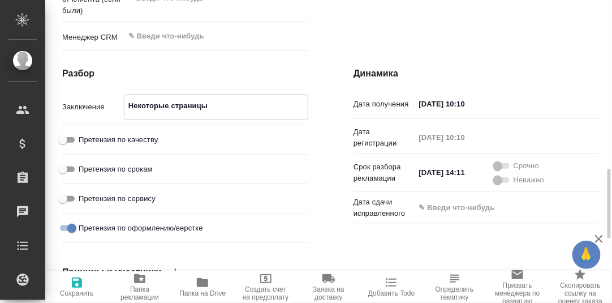
type textarea "Некоторые страницы,"
type textarea "x"
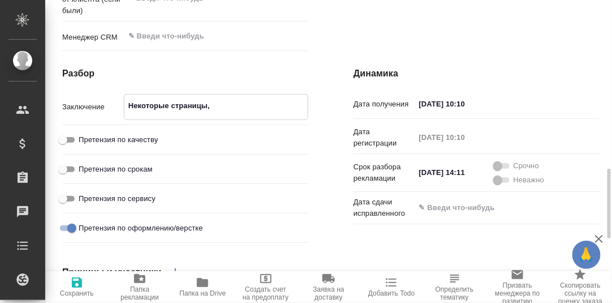
type textarea "x"
type textarea "Некоторые страницы,"
type textarea "x"
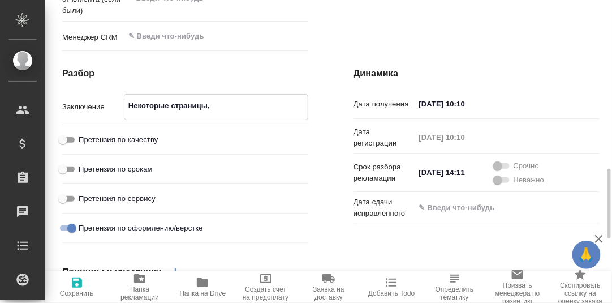
type textarea "x"
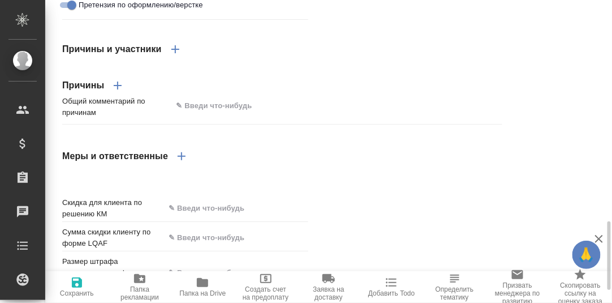
scroll to position [1025, 0]
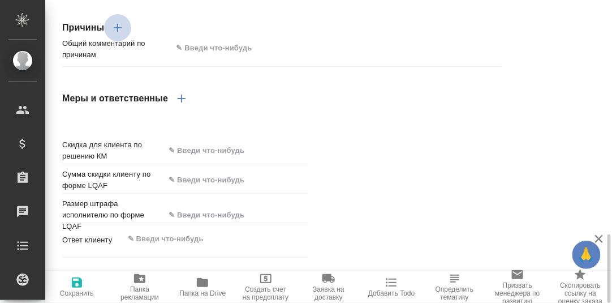
click at [114, 34] on icon "button" at bounding box center [118, 28] width 14 height 14
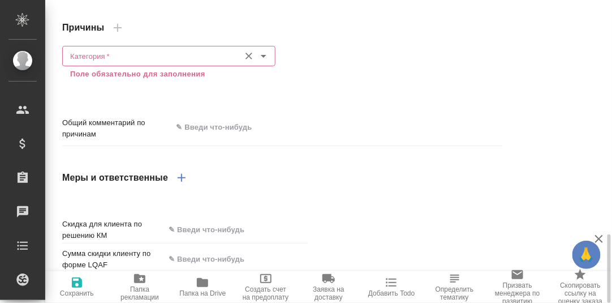
click at [111, 63] on input "Категория   *" at bounding box center [150, 56] width 168 height 14
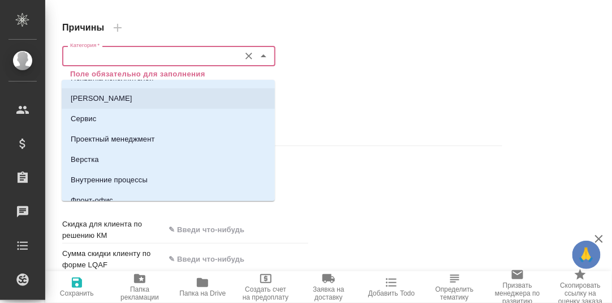
scroll to position [56, 0]
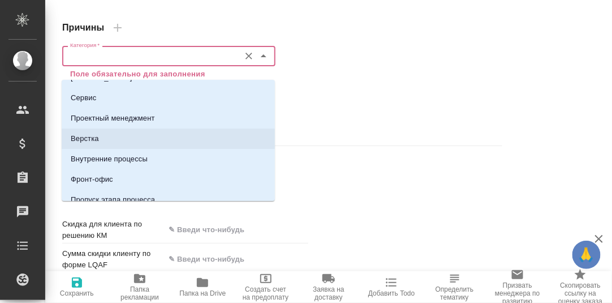
click at [88, 136] on p "Верстка" at bounding box center [85, 138] width 28 height 11
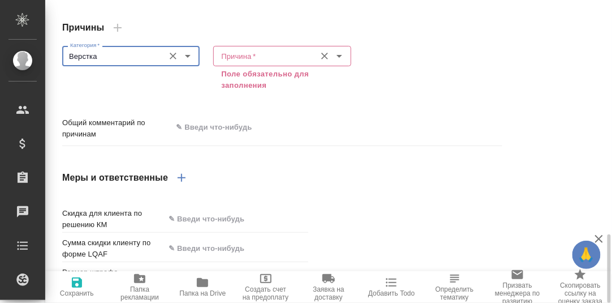
click at [250, 63] on input "Причина   *" at bounding box center [263, 56] width 93 height 14
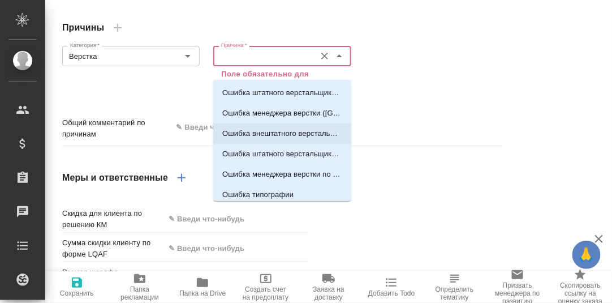
click at [280, 129] on p "Ошибка внештатного верстальщика по подверстке (Фамилия)" at bounding box center [282, 133] width 120 height 11
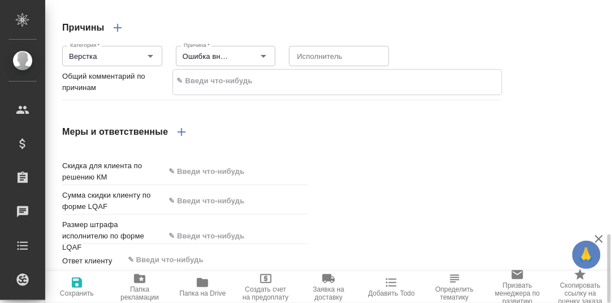
click at [392, 90] on textarea at bounding box center [337, 80] width 329 height 19
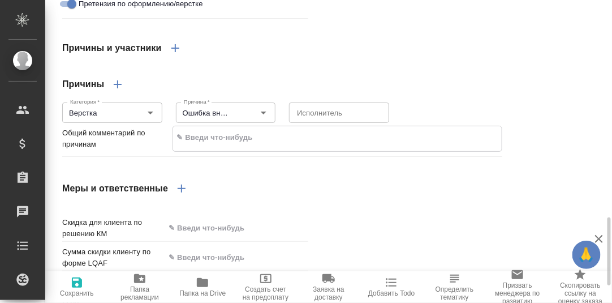
click at [73, 284] on icon "button" at bounding box center [77, 282] width 10 height 10
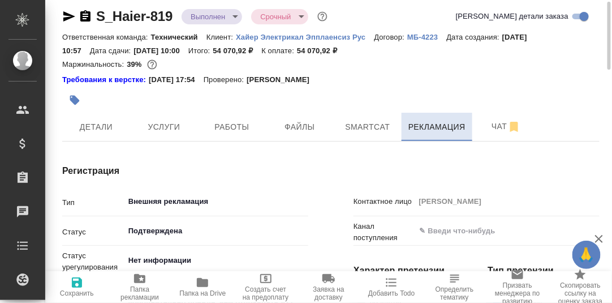
scroll to position [0, 0]
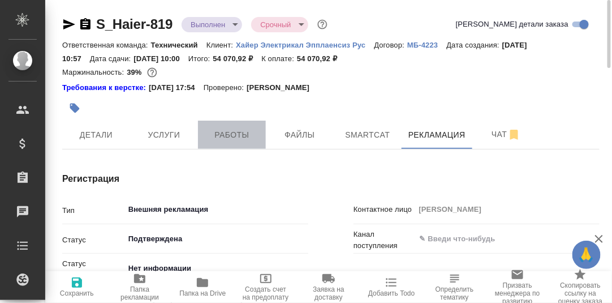
click at [237, 136] on span "Работы" at bounding box center [232, 135] width 54 height 14
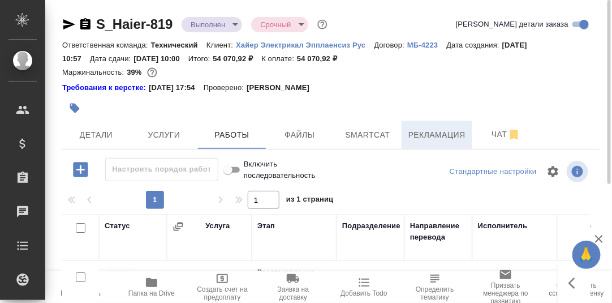
click at [423, 131] on span "Рекламация" at bounding box center [436, 135] width 57 height 14
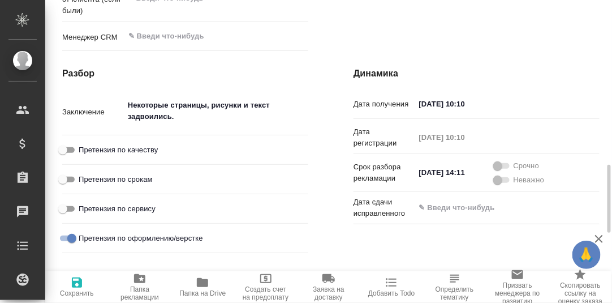
scroll to position [903, 0]
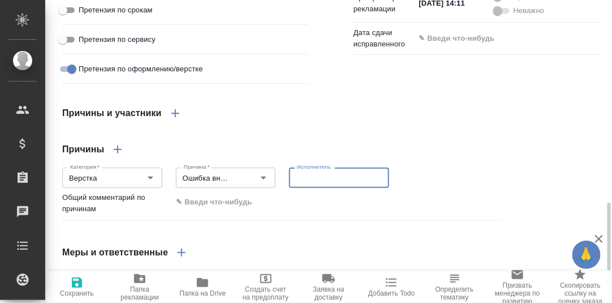
click at [340, 182] on textarea at bounding box center [339, 178] width 84 height 8
click at [344, 182] on textarea "Труфанов Влидимир" at bounding box center [339, 178] width 84 height 8
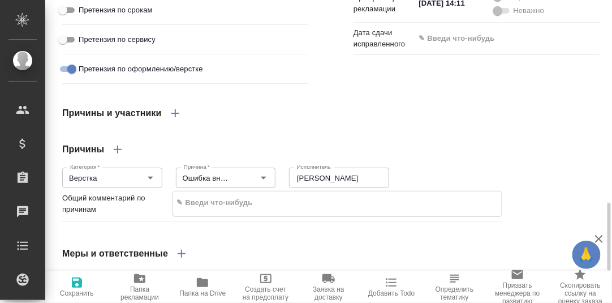
click at [400, 204] on textarea at bounding box center [337, 202] width 329 height 19
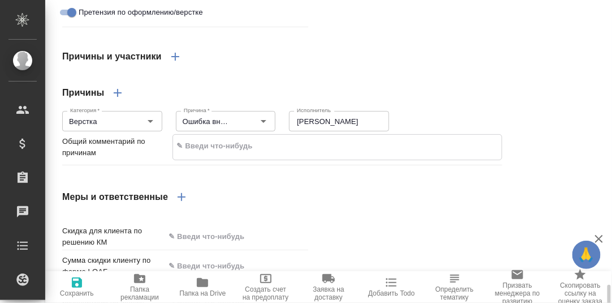
scroll to position [1044, 0]
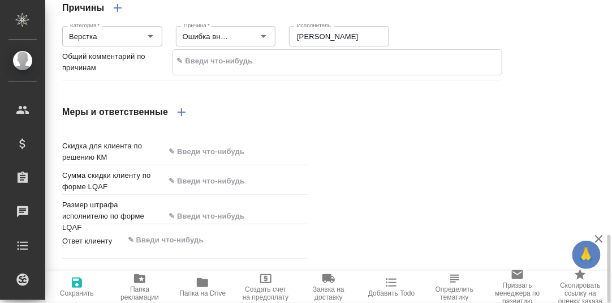
click at [179, 119] on icon "button" at bounding box center [182, 112] width 14 height 14
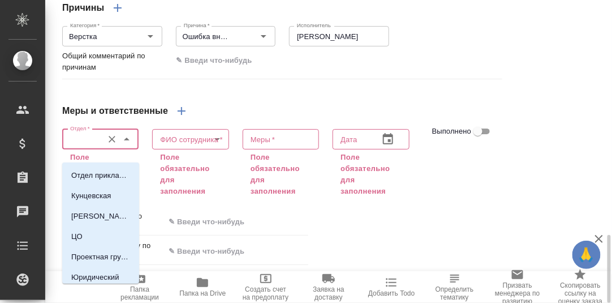
click at [96, 146] on input "Отдел   *" at bounding box center [82, 139] width 32 height 14
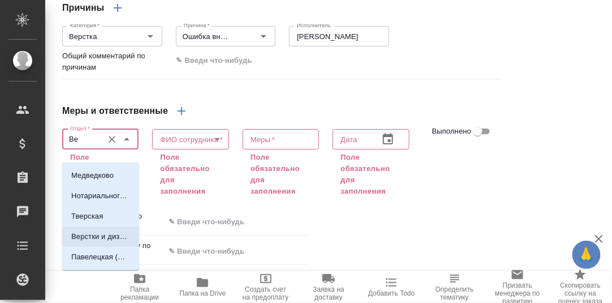
click at [101, 234] on p "Верстки и дизайна" at bounding box center [100, 236] width 59 height 11
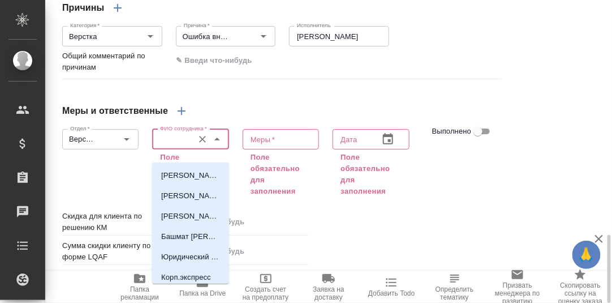
click at [175, 146] on input "ФИО сотрудника   *" at bounding box center [171, 139] width 32 height 14
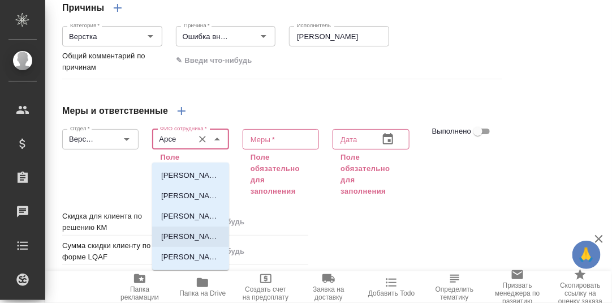
click at [194, 236] on p "[PERSON_NAME]" at bounding box center [190, 236] width 59 height 11
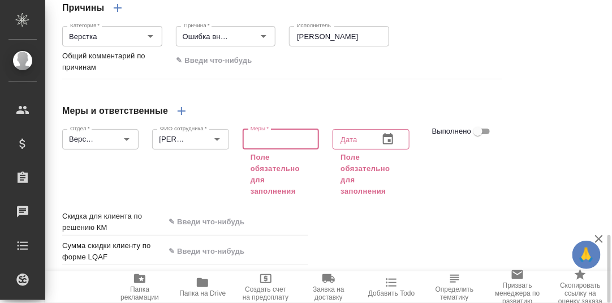
click at [271, 143] on textarea at bounding box center [280, 139] width 61 height 8
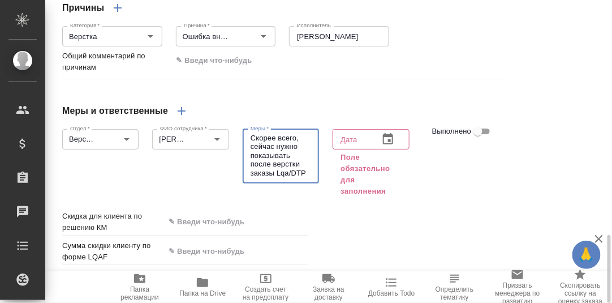
scroll to position [53, 0]
click at [387, 146] on icon "button" at bounding box center [388, 139] width 14 height 14
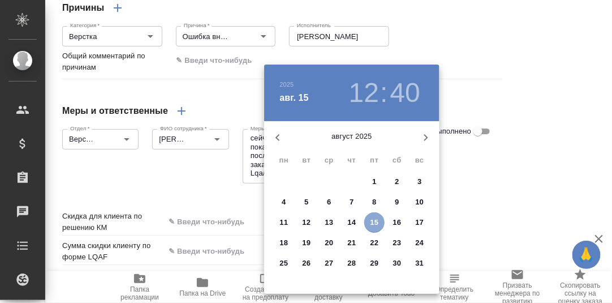
click at [370, 226] on p "15" at bounding box center [374, 222] width 8 height 11
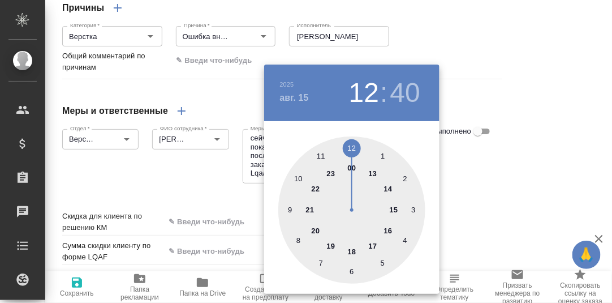
drag, startPoint x: 350, startPoint y: 250, endPoint x: 394, endPoint y: 235, distance: 46.5
click at [349, 250] on div at bounding box center [351, 209] width 147 height 147
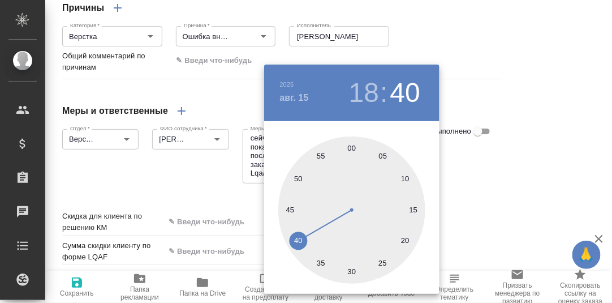
click at [348, 146] on div at bounding box center [351, 209] width 147 height 147
click at [355, 147] on div at bounding box center [351, 209] width 147 height 147
click at [351, 148] on div at bounding box center [351, 209] width 147 height 147
click at [494, 185] on div at bounding box center [306, 151] width 612 height 303
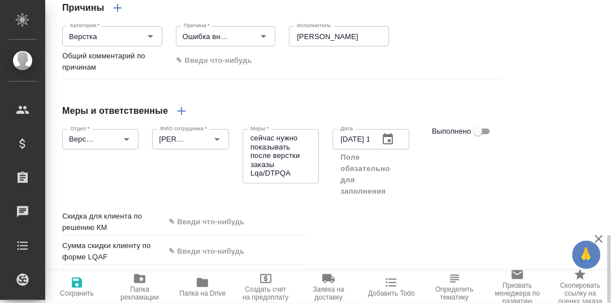
click at [72, 281] on icon "button" at bounding box center [77, 282] width 10 height 10
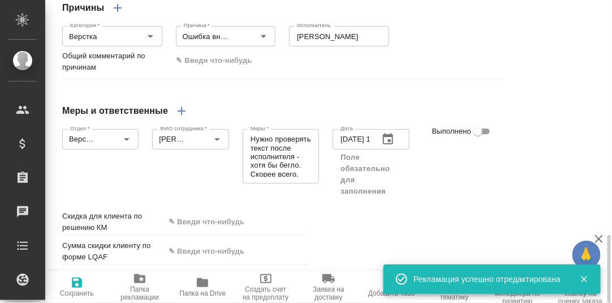
click at [75, 282] on icon "button" at bounding box center [77, 282] width 10 height 10
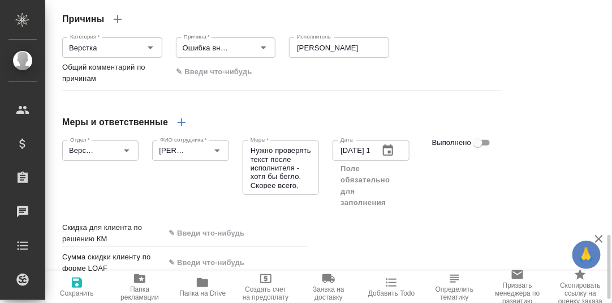
scroll to position [1056, 0]
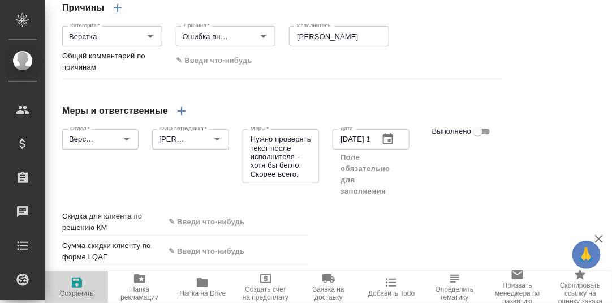
click at [77, 283] on icon "button" at bounding box center [77, 282] width 14 height 14
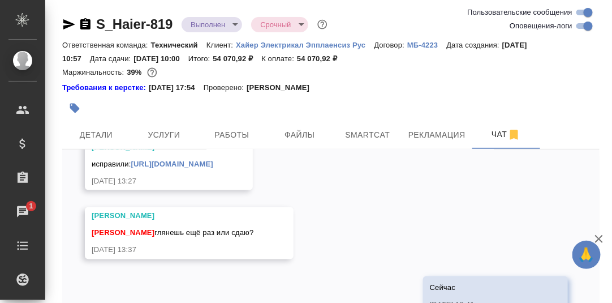
scroll to position [14520, 0]
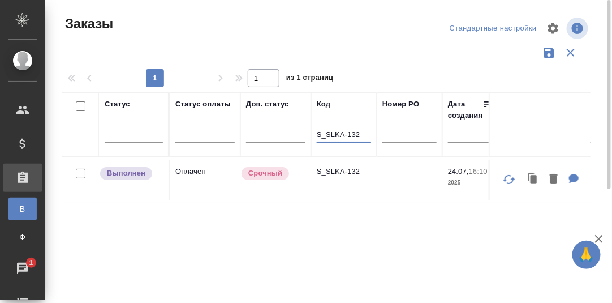
drag, startPoint x: 361, startPoint y: 133, endPoint x: 322, endPoint y: 133, distance: 39.6
click at [322, 133] on input "S_SLKA-132" at bounding box center [344, 135] width 54 height 14
click at [344, 175] on p "S_SLKA-132" at bounding box center [344, 171] width 54 height 11
click at [364, 133] on input "S_SLKA-132" at bounding box center [344, 135] width 54 height 14
drag, startPoint x: 363, startPoint y: 131, endPoint x: 303, endPoint y: 131, distance: 59.9
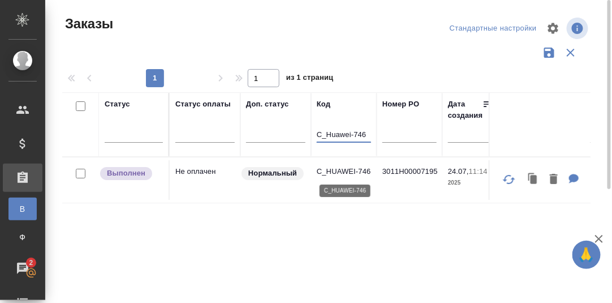
type input "C_Huawei-746"
click at [345, 168] on p "C_HUAWEI-746" at bounding box center [344, 171] width 54 height 11
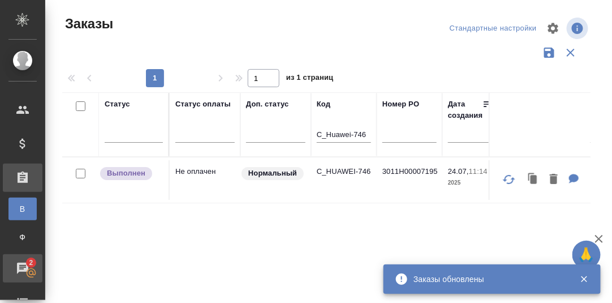
click at [21, 263] on div "Чаты" at bounding box center [8, 268] width 28 height 17
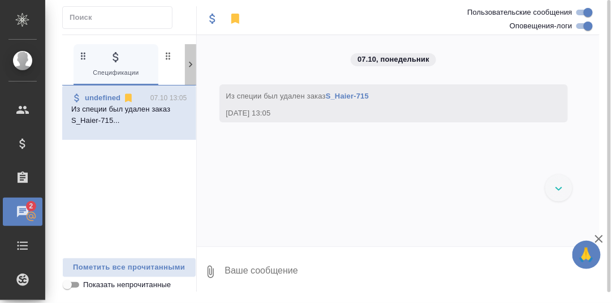
click at [189, 66] on icon at bounding box center [190, 64] width 11 height 11
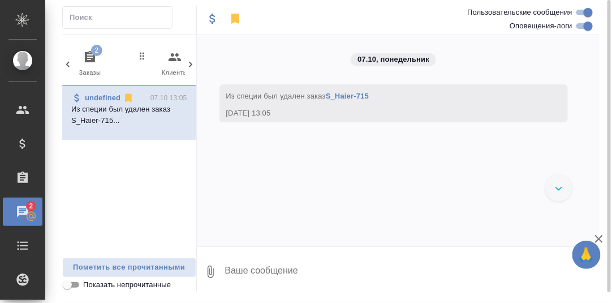
click at [91, 56] on icon "button" at bounding box center [90, 56] width 10 height 11
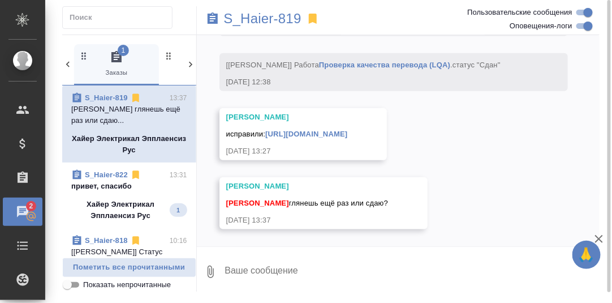
scroll to position [15566, 0]
click at [271, 269] on textarea at bounding box center [412, 271] width 376 height 38
type textarea "Сейчас"
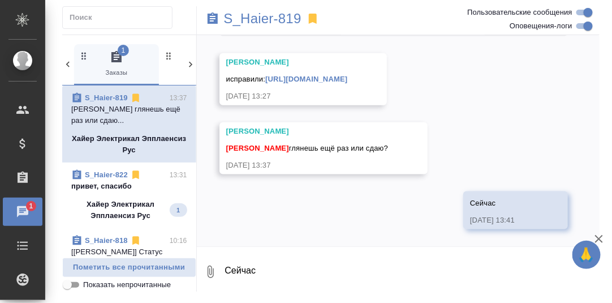
scroll to position [15508, 0]
click at [299, 85] on div "исправили: [URL][DOMAIN_NAME]" at bounding box center [287, 78] width 122 height 14
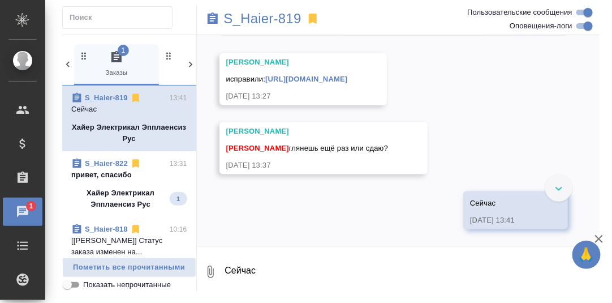
click at [306, 83] on link "[URL][DOMAIN_NAME]" at bounding box center [306, 79] width 82 height 8
click at [347, 83] on link "[URL][DOMAIN_NAME]" at bounding box center [306, 79] width 82 height 8
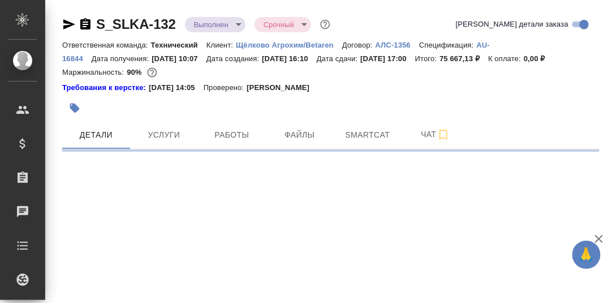
select select "RU"
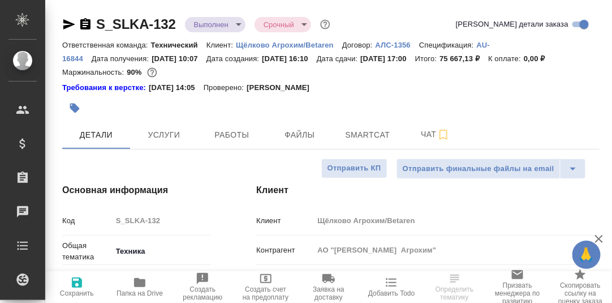
type textarea "x"
type input "[PERSON_NAME]"
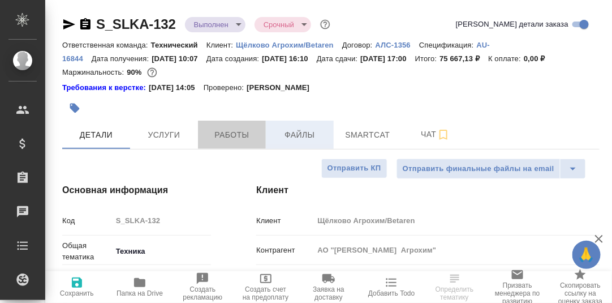
drag, startPoint x: 237, startPoint y: 135, endPoint x: 318, endPoint y: 140, distance: 81.0
click at [238, 136] on span "Работы" at bounding box center [232, 135] width 54 height 14
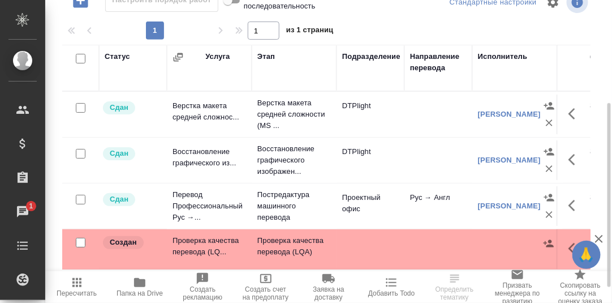
scroll to position [195, 0]
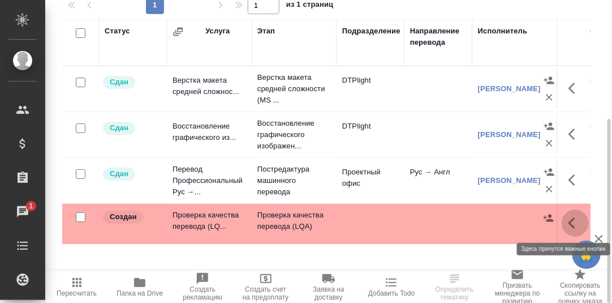
click at [572, 221] on icon "button" at bounding box center [575, 223] width 14 height 14
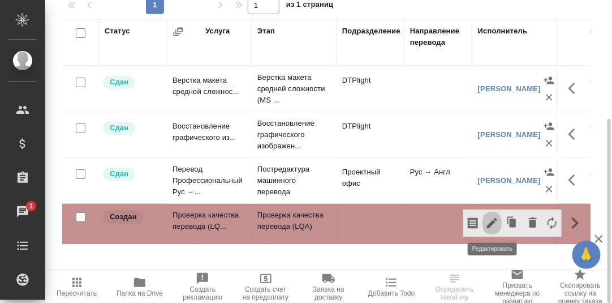
click at [489, 219] on icon "button" at bounding box center [492, 223] width 14 height 14
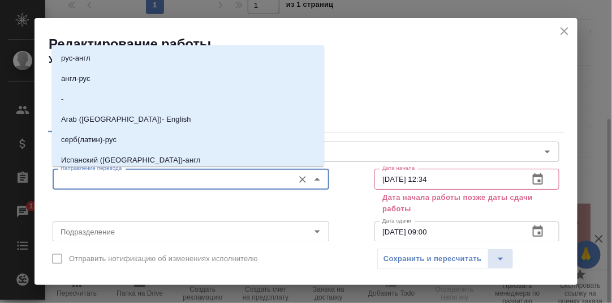
click at [192, 175] on input "Направление перевода" at bounding box center [172, 179] width 232 height 14
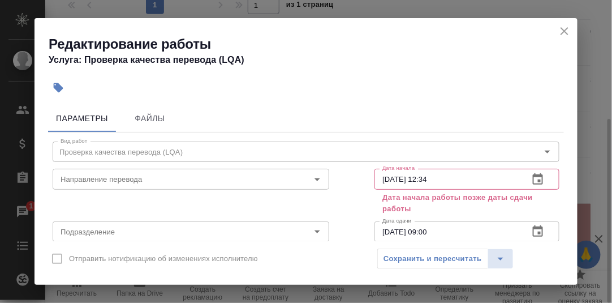
click at [404, 95] on div at bounding box center [312, 87] width 532 height 25
click at [565, 28] on icon "close" at bounding box center [565, 31] width 14 height 14
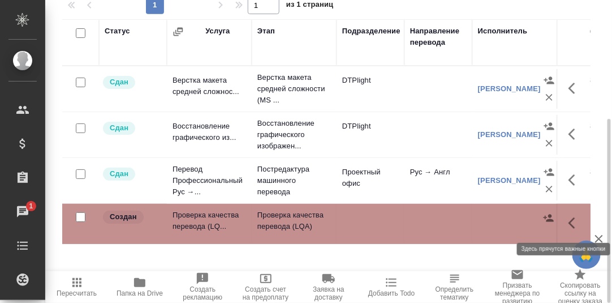
click at [573, 222] on icon "button" at bounding box center [575, 223] width 14 height 14
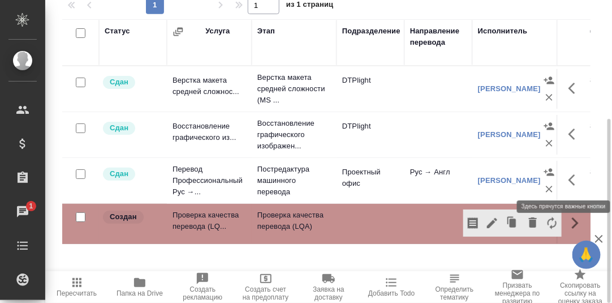
click at [571, 176] on button "button" at bounding box center [574, 179] width 27 height 27
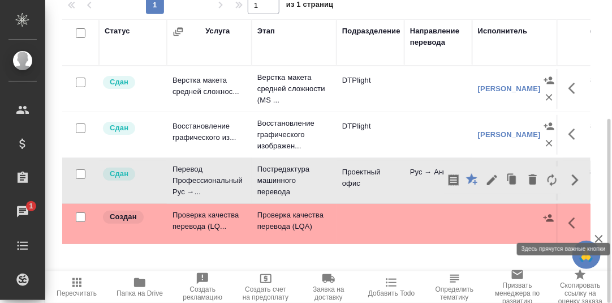
click at [569, 223] on icon "button" at bounding box center [575, 223] width 14 height 14
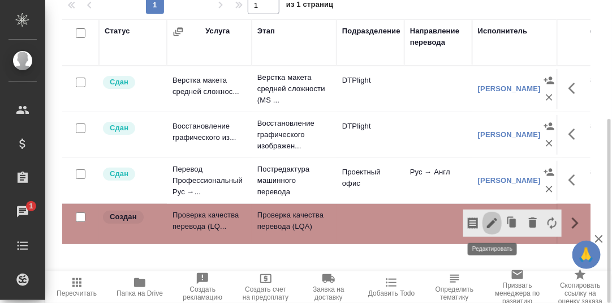
click at [492, 221] on icon "button" at bounding box center [492, 223] width 10 height 10
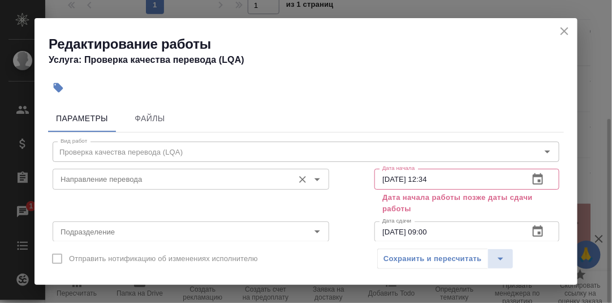
scroll to position [56, 0]
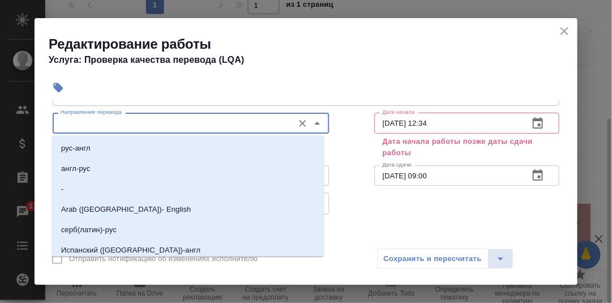
click at [118, 122] on input "Направление перевода" at bounding box center [172, 123] width 232 height 14
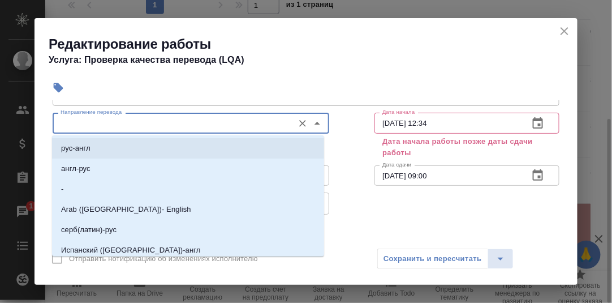
click at [104, 141] on li "рус-англ" at bounding box center [188, 148] width 272 height 20
type input "рус-англ"
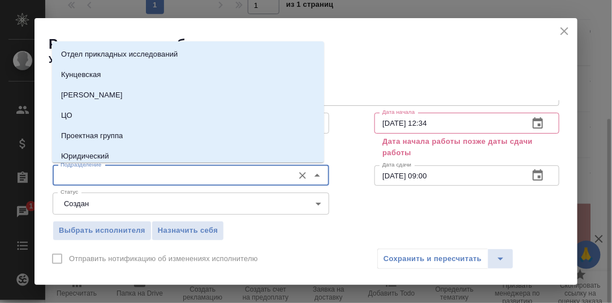
click at [101, 176] on input "Подразделение" at bounding box center [172, 175] width 232 height 14
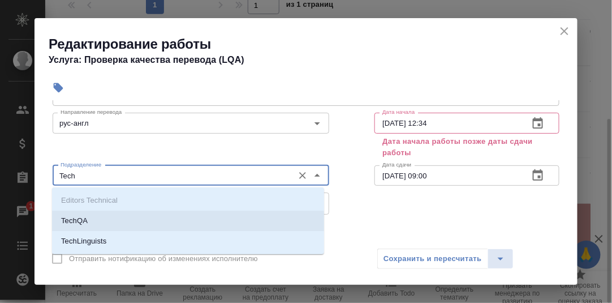
click at [114, 222] on li "TechQA" at bounding box center [188, 220] width 272 height 20
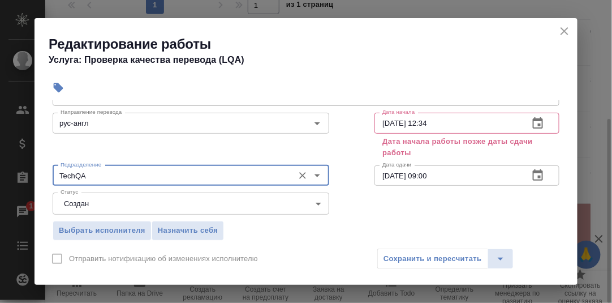
type input "TechQA"
click at [535, 122] on icon "button" at bounding box center [538, 123] width 14 height 14
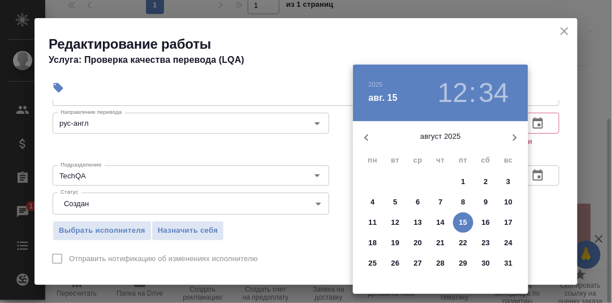
click at [545, 201] on div at bounding box center [306, 151] width 612 height 303
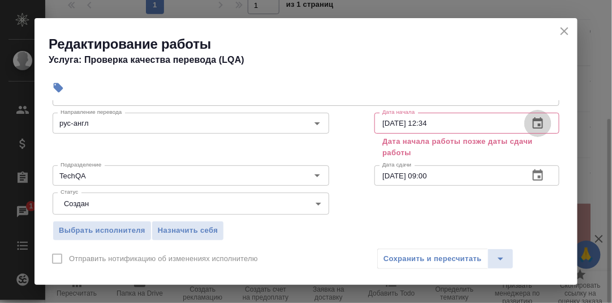
click at [533, 119] on icon "button" at bounding box center [538, 122] width 10 height 11
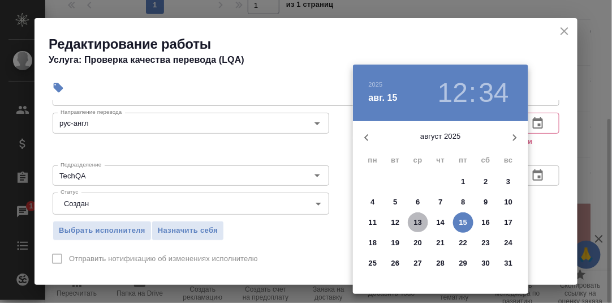
click at [417, 222] on p "13" at bounding box center [418, 222] width 8 height 11
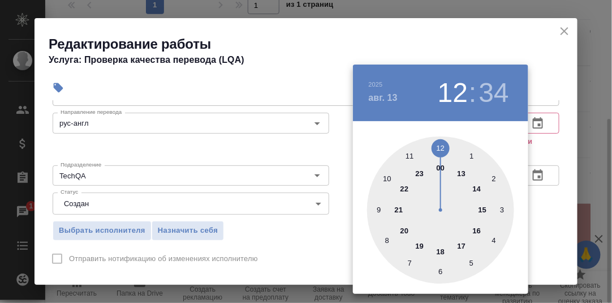
click at [409, 155] on div at bounding box center [440, 209] width 147 height 147
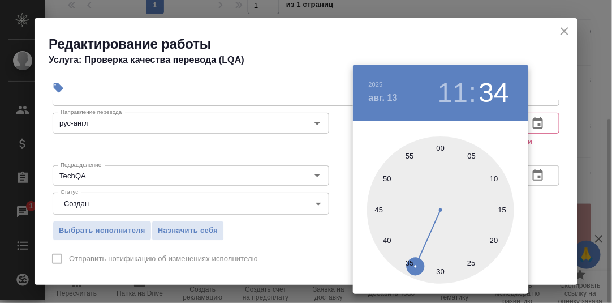
click at [438, 149] on div at bounding box center [440, 209] width 147 height 147
click at [556, 152] on div at bounding box center [306, 151] width 612 height 303
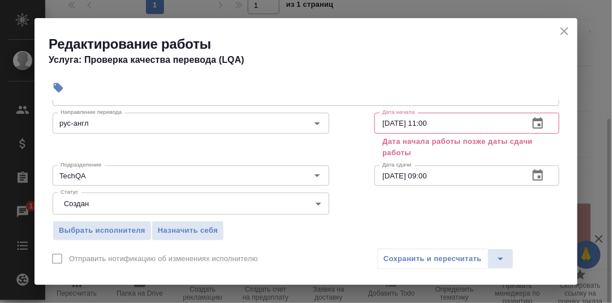
click at [532, 120] on icon "button" at bounding box center [538, 123] width 14 height 14
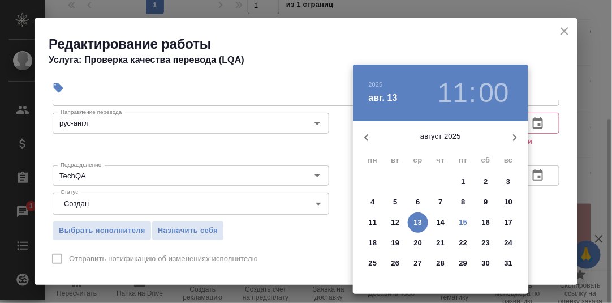
click at [371, 221] on p "11" at bounding box center [373, 222] width 8 height 11
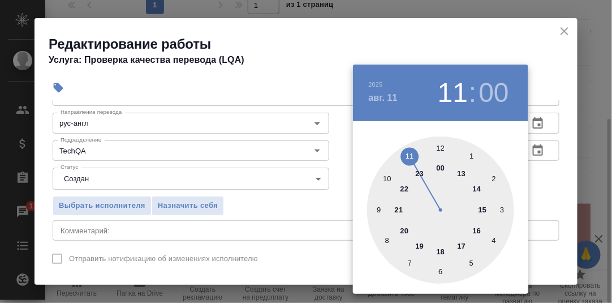
click at [377, 210] on div at bounding box center [440, 209] width 147 height 147
type input "[DATE] 09:00"
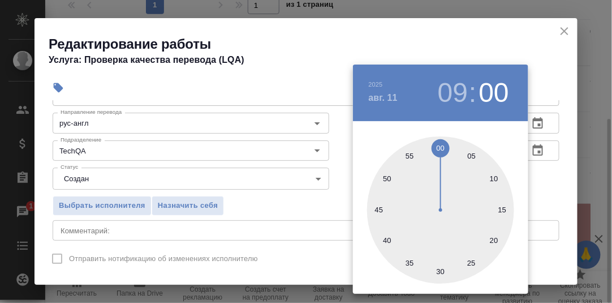
click at [552, 180] on div at bounding box center [306, 151] width 612 height 303
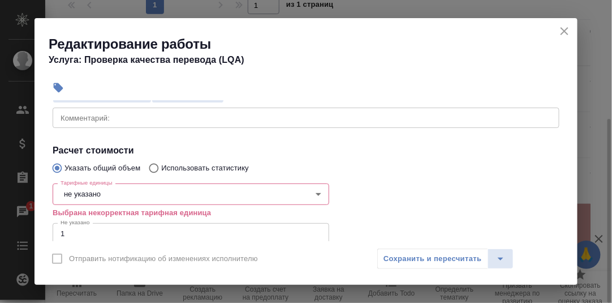
scroll to position [170, 0]
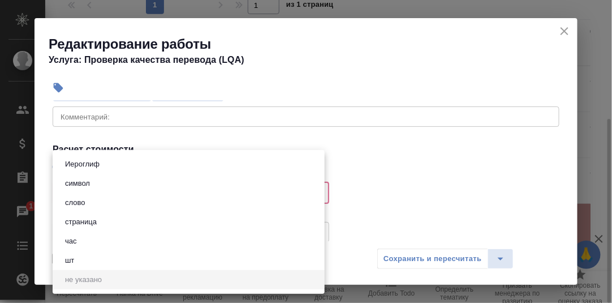
click at [118, 194] on body "🙏 .cls-1 fill:#fff; AWATERA Румянцева Дарья d.rumyantseva Клиенты Спецификации …" at bounding box center [306, 151] width 612 height 303
click at [79, 242] on button "час" at bounding box center [71, 241] width 19 height 12
type input "5a8b1489cc6b4906c91bfd93"
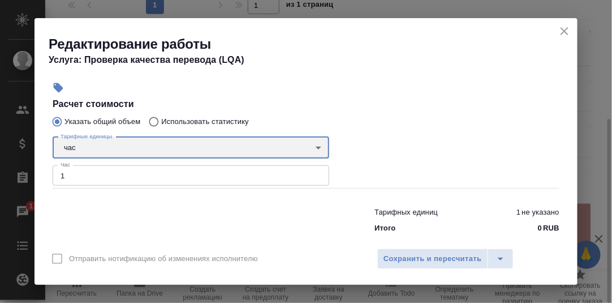
scroll to position [226, 0]
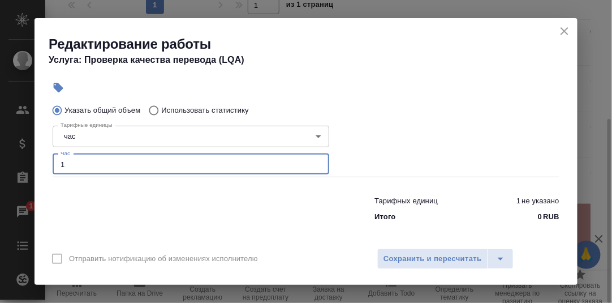
drag, startPoint x: 66, startPoint y: 163, endPoint x: 53, endPoint y: 162, distance: 13.1
click at [53, 162] on input "1" at bounding box center [191, 164] width 276 height 20
type input "0.4"
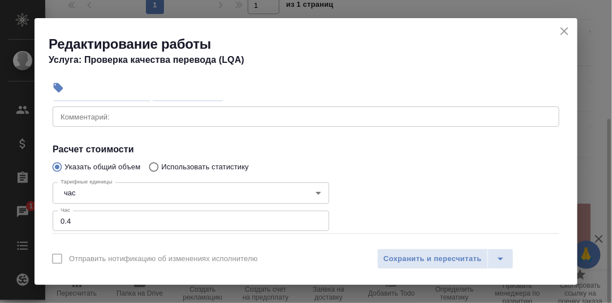
scroll to position [113, 0]
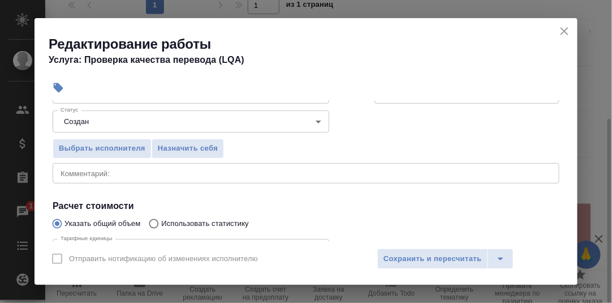
click at [135, 167] on div "x Комментарий:" at bounding box center [306, 173] width 507 height 20
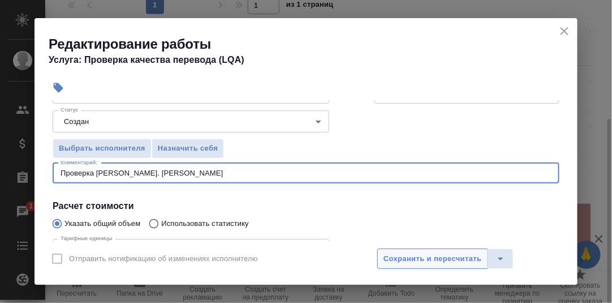
type textarea "Проверка А. Смирнова"
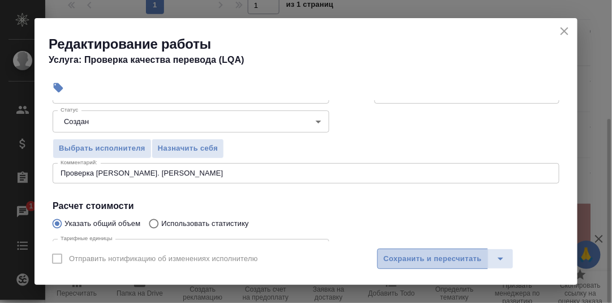
click at [426, 260] on span "Сохранить и пересчитать" at bounding box center [432, 258] width 98 height 13
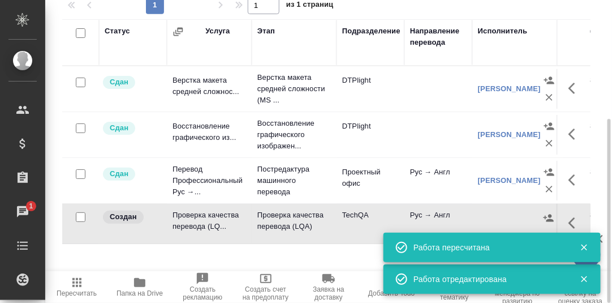
click at [585, 245] on icon "button" at bounding box center [584, 247] width 10 height 10
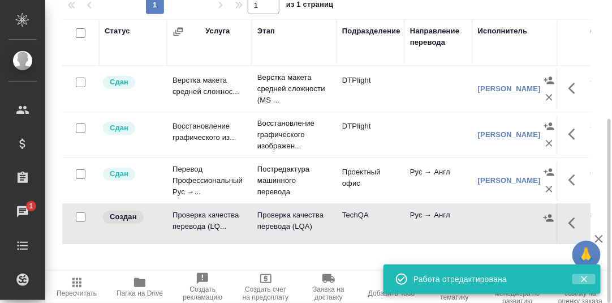
click at [584, 277] on icon "button" at bounding box center [584, 279] width 10 height 10
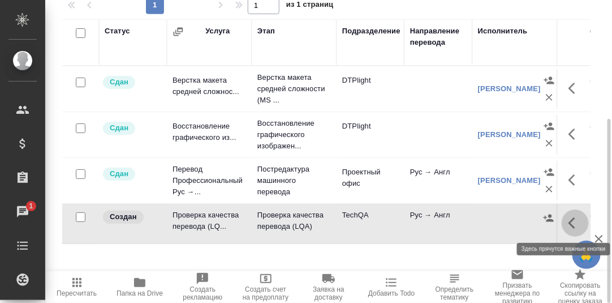
click at [573, 222] on icon "button" at bounding box center [575, 223] width 14 height 14
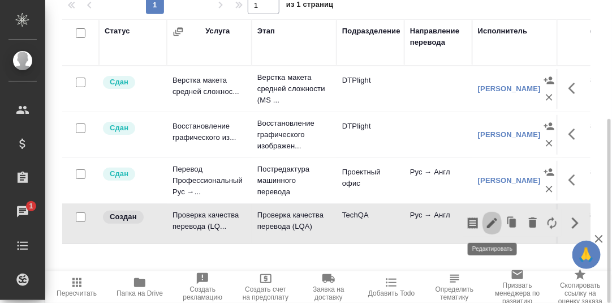
click at [491, 222] on icon "button" at bounding box center [492, 223] width 10 height 10
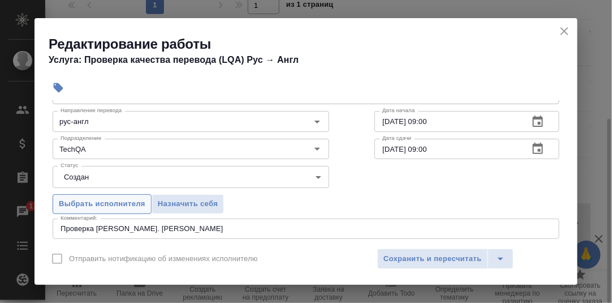
scroll to position [56, 0]
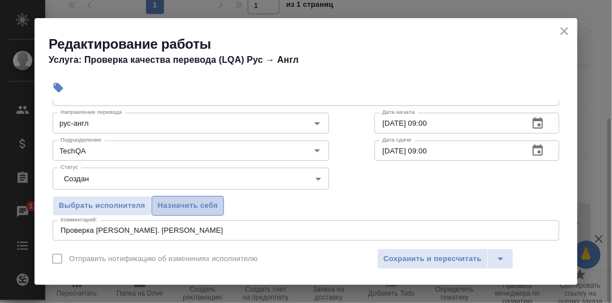
click at [185, 199] on span "Назначить себя" at bounding box center [188, 205] width 60 height 13
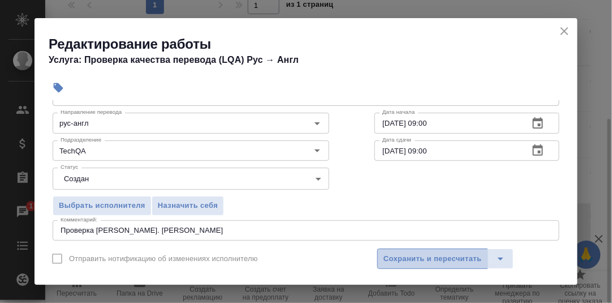
click at [431, 258] on span "Сохранить и пересчитать" at bounding box center [432, 258] width 98 height 13
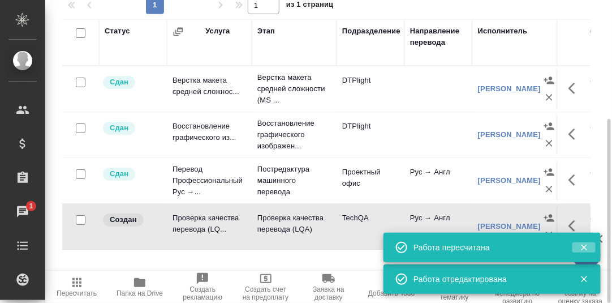
click at [584, 248] on icon "button" at bounding box center [584, 247] width 6 height 6
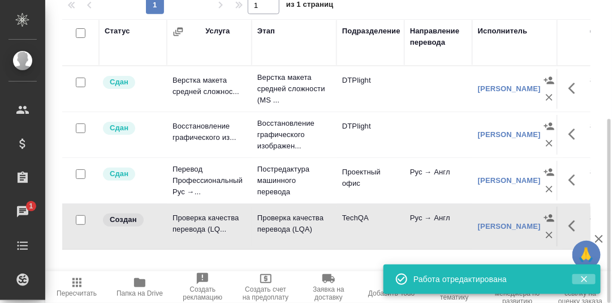
click at [584, 275] on icon "button" at bounding box center [584, 279] width 10 height 10
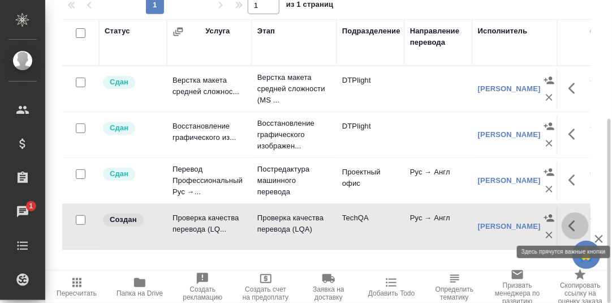
click at [569, 223] on icon "button" at bounding box center [575, 226] width 14 height 14
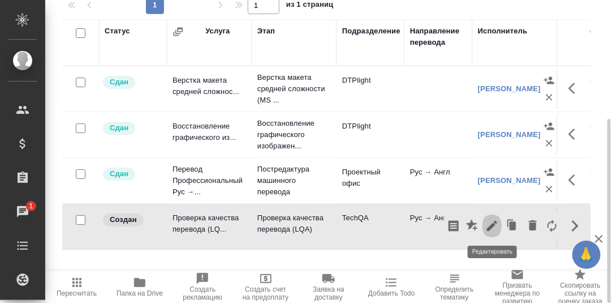
click at [491, 224] on icon "button" at bounding box center [492, 226] width 10 height 10
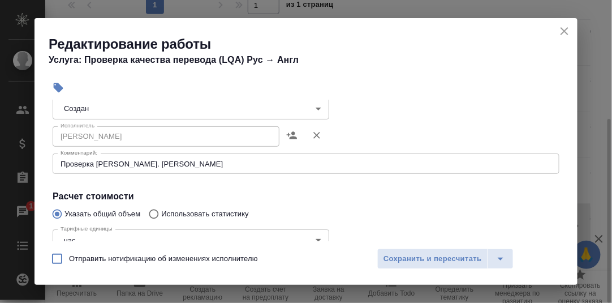
scroll to position [113, 0]
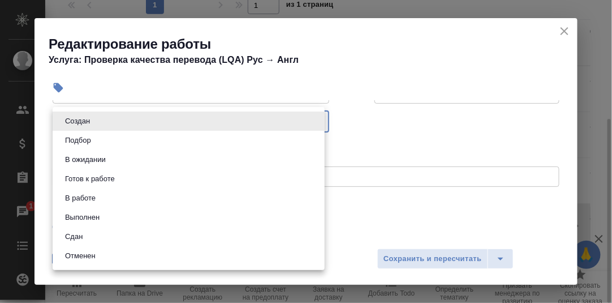
click at [310, 122] on body "🙏 .cls-1 fill:#fff; AWATERA Румянцева Дарья d.rumyantseva Клиенты Спецификации …" at bounding box center [306, 151] width 612 height 303
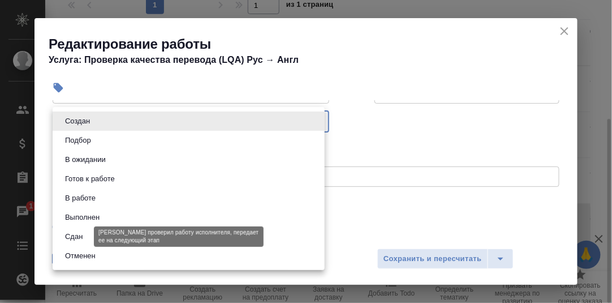
click at [86, 234] on button "Сдан" at bounding box center [74, 236] width 24 height 12
type input "closed"
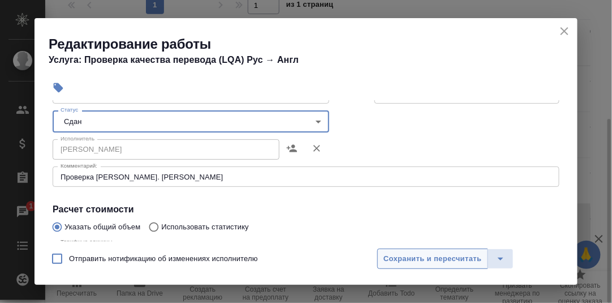
drag, startPoint x: 420, startPoint y: 258, endPoint x: 564, endPoint y: 199, distance: 155.7
click at [422, 257] on span "Сохранить и пересчитать" at bounding box center [432, 258] width 98 height 13
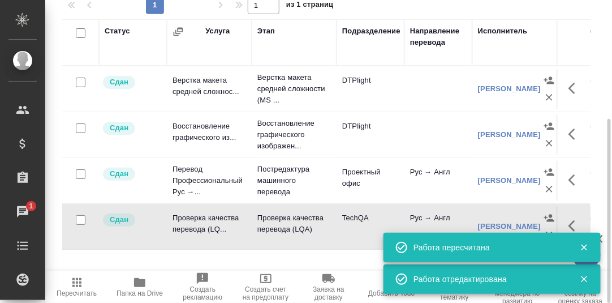
scroll to position [0, 0]
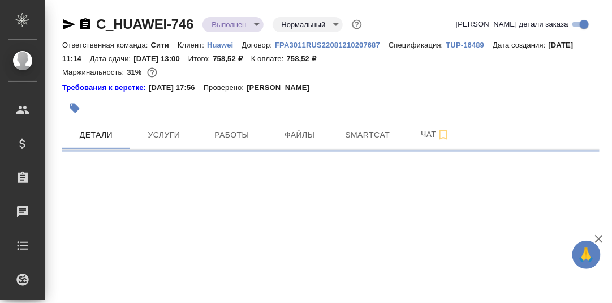
select select "RU"
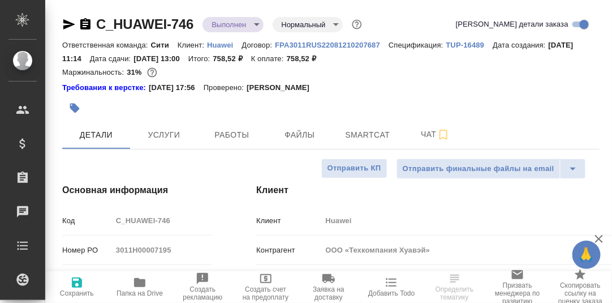
type textarea "x"
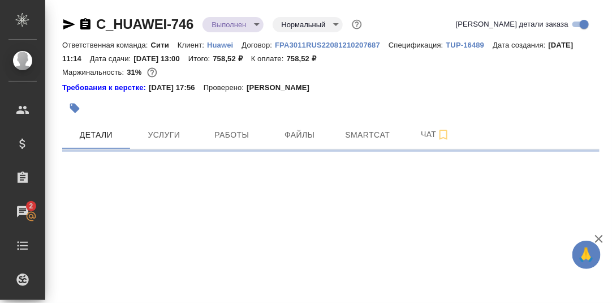
select select "RU"
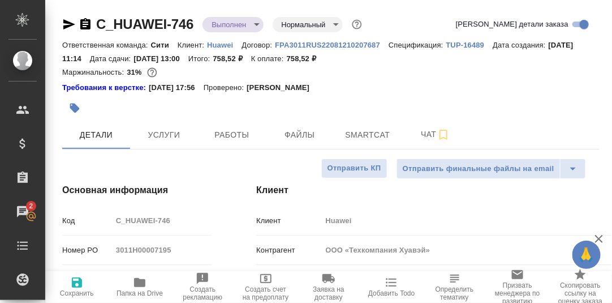
type textarea "x"
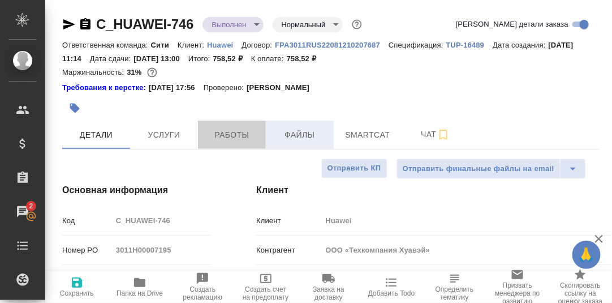
drag, startPoint x: 221, startPoint y: 136, endPoint x: 283, endPoint y: 146, distance: 63.7
click at [221, 136] on span "Работы" at bounding box center [232, 135] width 54 height 14
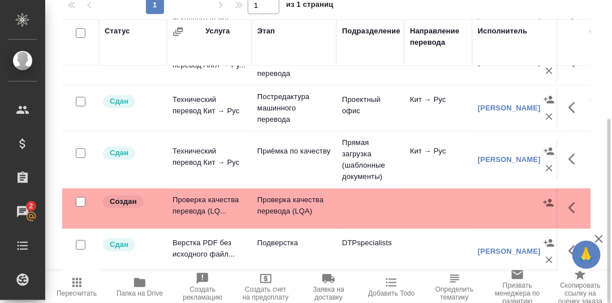
scroll to position [79, 0]
click at [568, 201] on icon "button" at bounding box center [571, 206] width 7 height 11
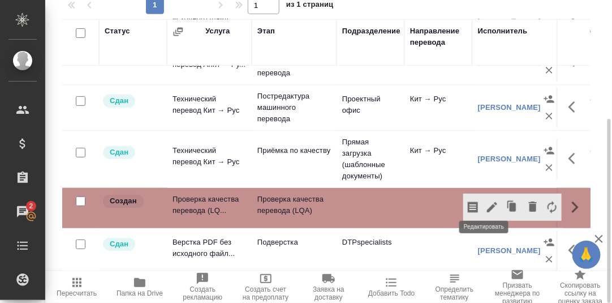
click at [487, 202] on icon "button" at bounding box center [492, 207] width 10 height 10
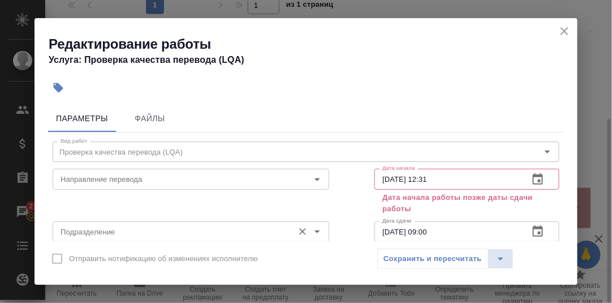
scroll to position [56, 0]
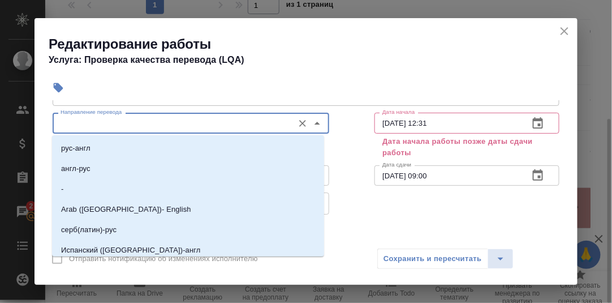
click at [132, 121] on input "Направление перевода" at bounding box center [172, 123] width 232 height 14
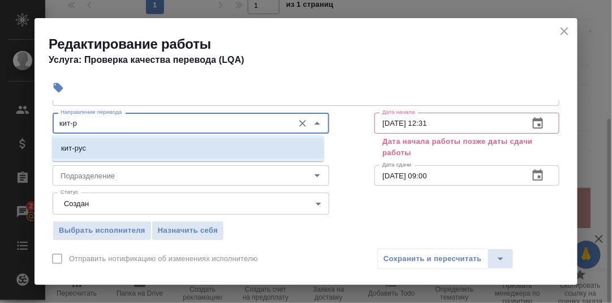
click at [118, 147] on li "кит-рус" at bounding box center [188, 148] width 272 height 20
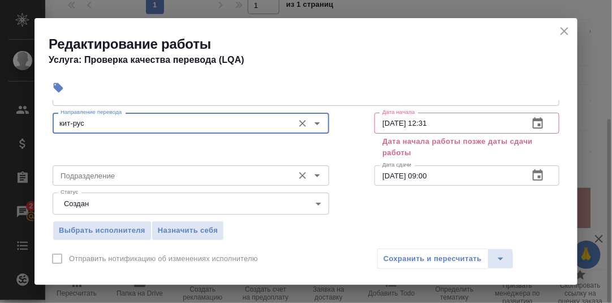
type input "кит-рус"
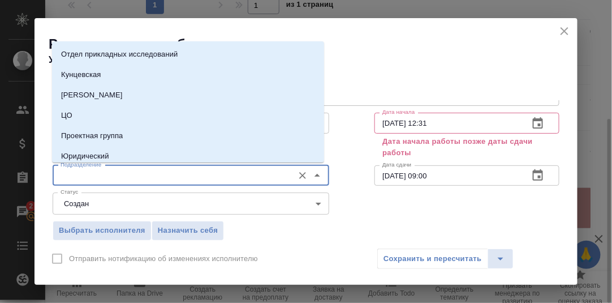
click at [107, 176] on input "Подразделение" at bounding box center [172, 175] width 232 height 14
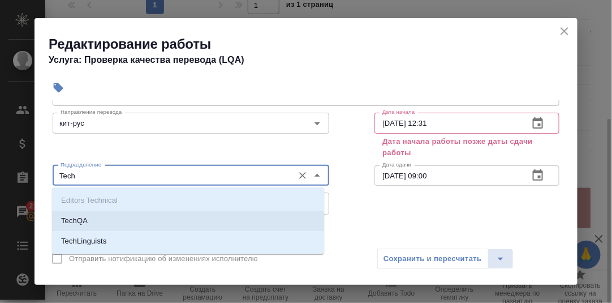
click at [89, 221] on li "TechQA" at bounding box center [188, 220] width 272 height 20
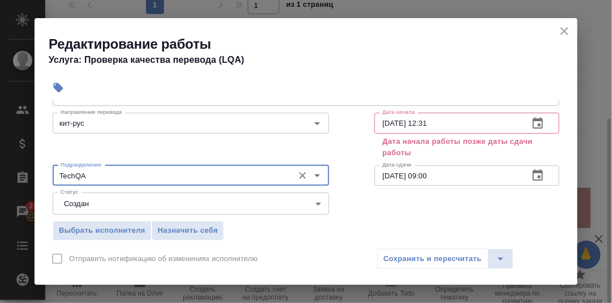
type input "TechQA"
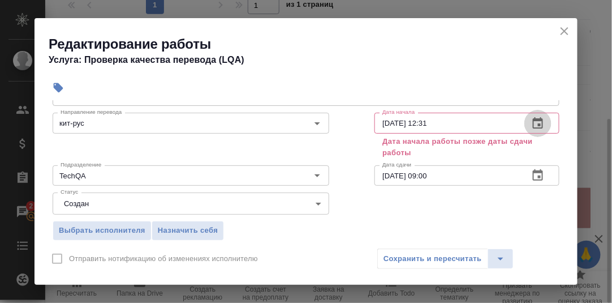
click at [533, 120] on icon "button" at bounding box center [538, 122] width 10 height 11
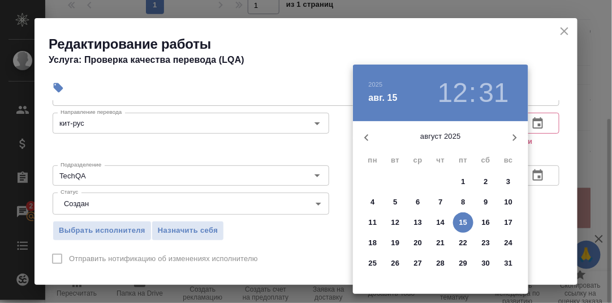
click at [370, 218] on p "11" at bounding box center [373, 222] width 8 height 11
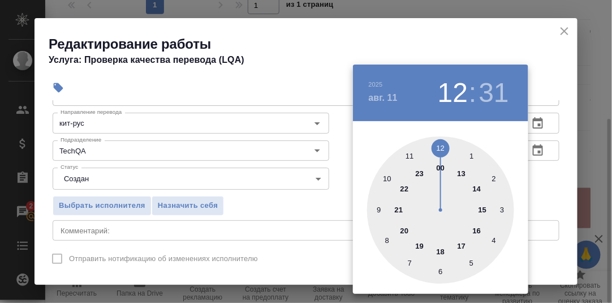
click at [379, 207] on div at bounding box center [440, 209] width 147 height 147
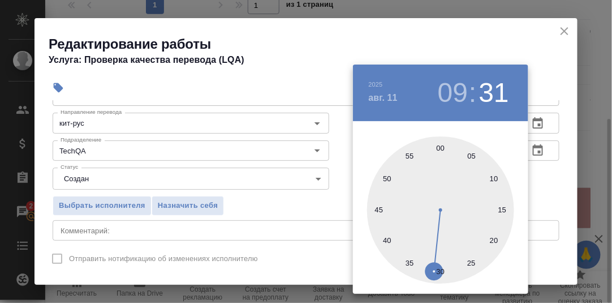
drag, startPoint x: 442, startPoint y: 149, endPoint x: 449, endPoint y: 149, distance: 7.4
click at [442, 149] on div at bounding box center [440, 209] width 147 height 147
type input "11.08.2025 09:00"
click at [550, 168] on div at bounding box center [306, 151] width 612 height 303
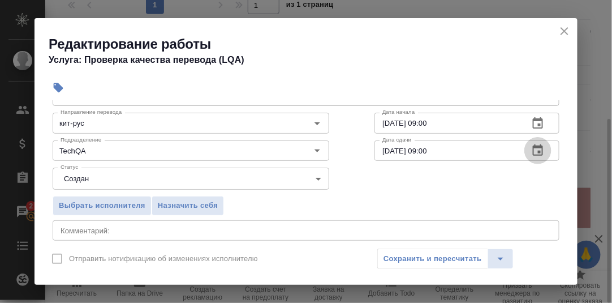
click at [533, 146] on icon "button" at bounding box center [538, 149] width 10 height 11
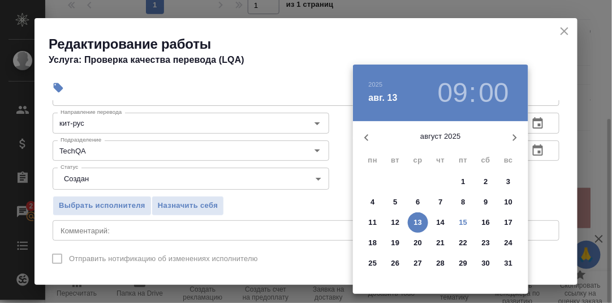
click at [415, 221] on p "13" at bounding box center [418, 222] width 8 height 11
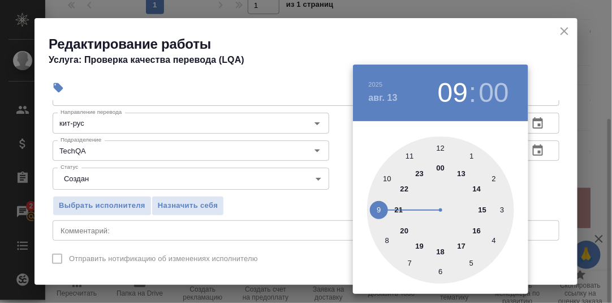
click at [439, 252] on div at bounding box center [440, 209] width 147 height 147
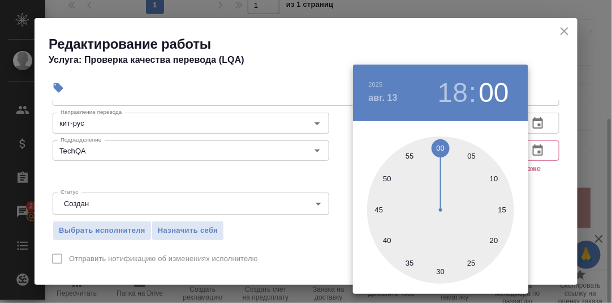
click at [547, 182] on div at bounding box center [306, 151] width 612 height 303
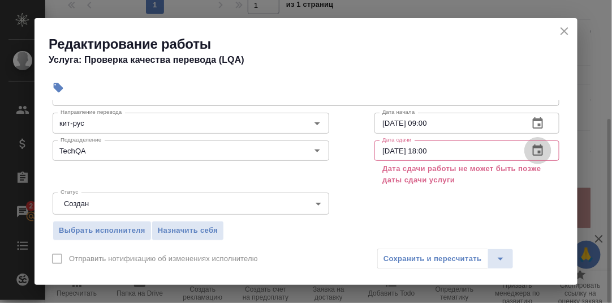
click at [531, 149] on icon "button" at bounding box center [538, 151] width 14 height 14
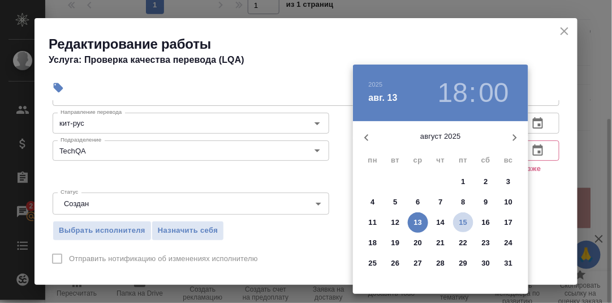
click at [464, 219] on p "15" at bounding box center [463, 222] width 8 height 11
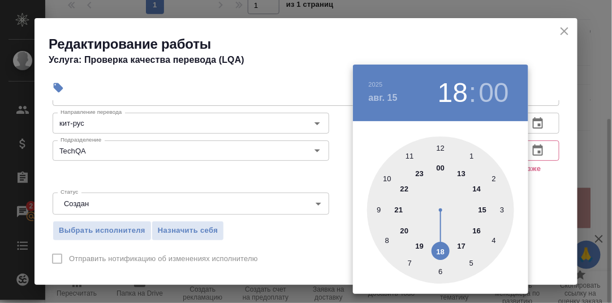
click at [534, 206] on div at bounding box center [306, 151] width 612 height 303
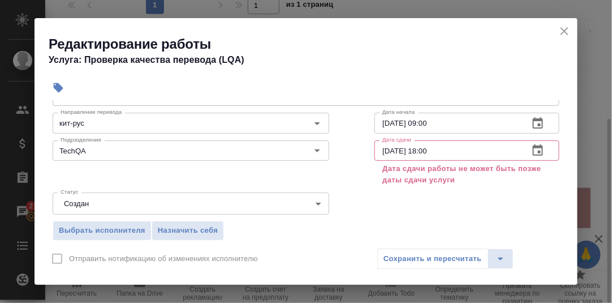
click at [531, 148] on icon "button" at bounding box center [538, 151] width 14 height 14
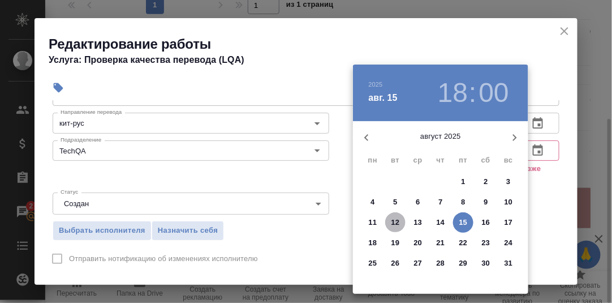
click at [396, 219] on p "12" at bounding box center [395, 222] width 8 height 11
type input "12.08.2025 18:00"
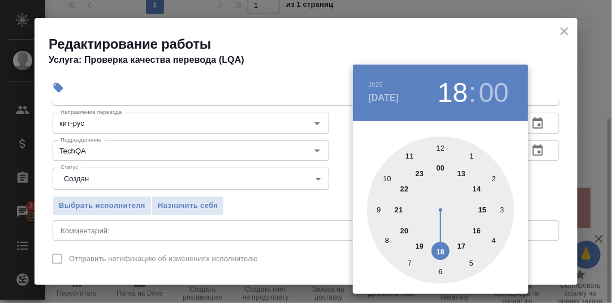
click at [539, 190] on div at bounding box center [306, 151] width 612 height 303
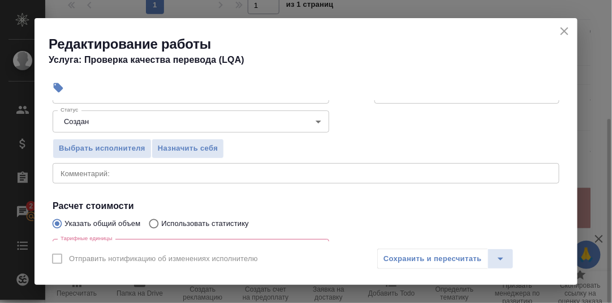
scroll to position [170, 0]
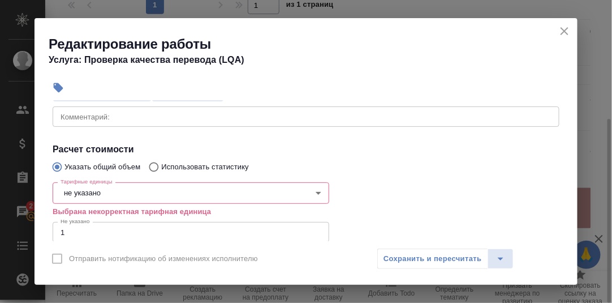
click at [116, 188] on body "🙏 .cls-1 fill:#fff; AWATERA Румянцева Дарья d.rumyantseva Клиенты Спецификации …" at bounding box center [306, 151] width 612 height 303
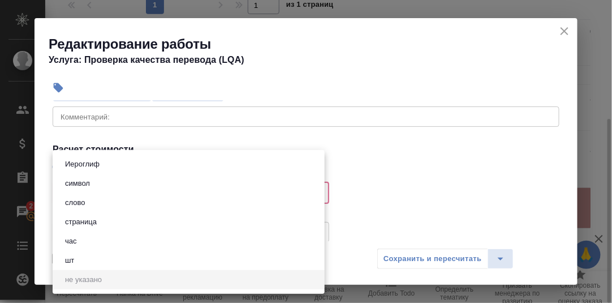
click at [77, 239] on button "час" at bounding box center [71, 241] width 19 height 12
type input "5a8b1489cc6b4906c91bfd93"
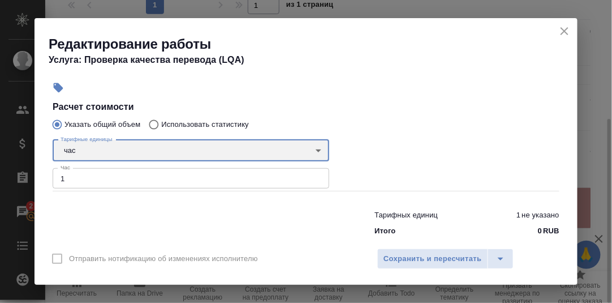
scroll to position [226, 0]
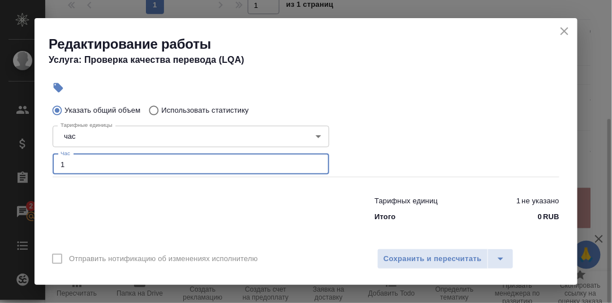
drag, startPoint x: 65, startPoint y: 164, endPoint x: 51, endPoint y: 131, distance: 35.5
click at [47, 159] on div "Параметры Файлы Вид работ Проверка качества перевода (LQA) Вид работ Направлени…" at bounding box center [305, 170] width 543 height 141
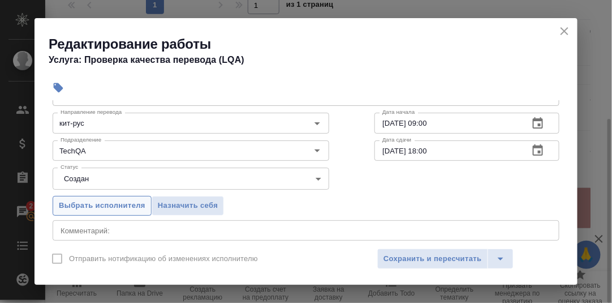
scroll to position [113, 0]
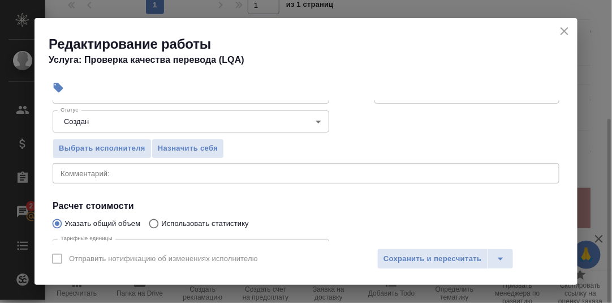
type input "0.25"
click at [110, 174] on textarea at bounding box center [306, 172] width 491 height 8
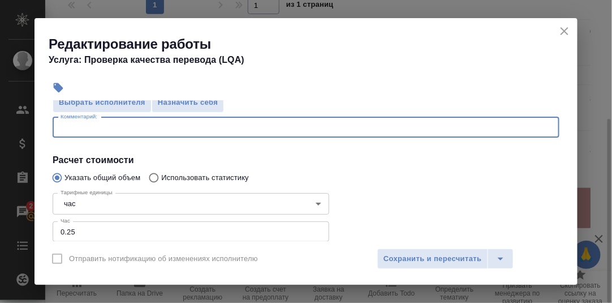
scroll to position [170, 0]
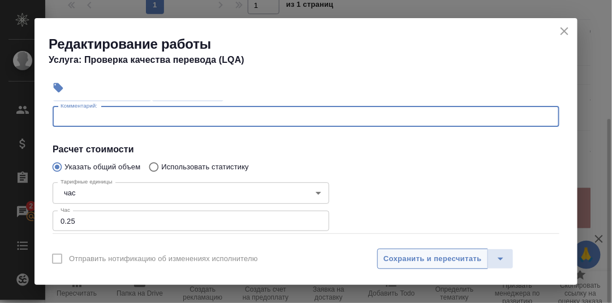
click at [430, 260] on span "Сохранить и пересчитать" at bounding box center [432, 258] width 98 height 13
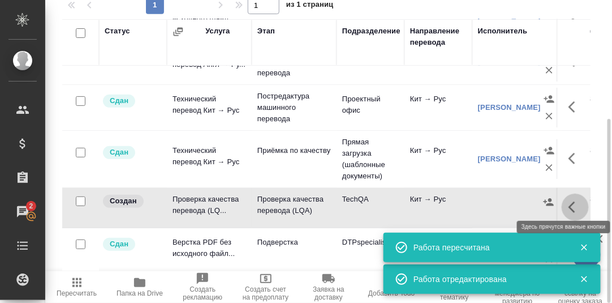
click at [568, 200] on icon "button" at bounding box center [575, 207] width 14 height 14
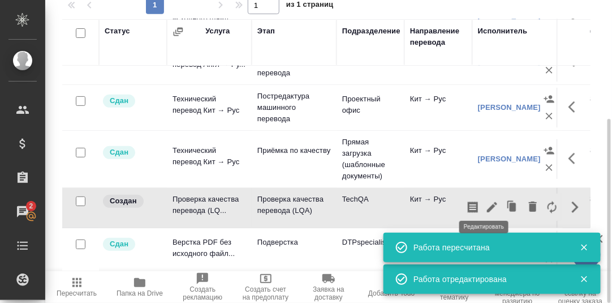
click at [485, 200] on icon "button" at bounding box center [492, 207] width 14 height 14
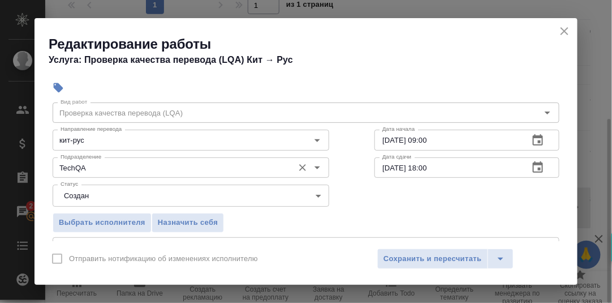
scroll to position [113, 0]
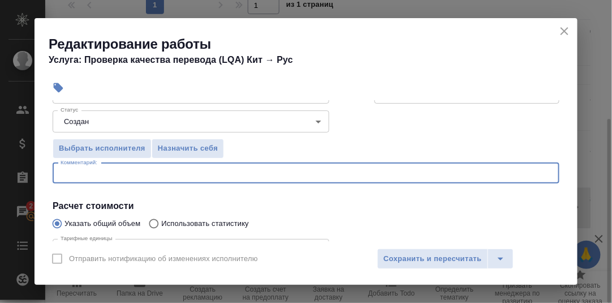
click at [94, 175] on textarea at bounding box center [306, 172] width 491 height 8
type textarea "Проверка Лебедевой Юли"
click at [174, 145] on span "Назначить себя" at bounding box center [188, 148] width 60 height 13
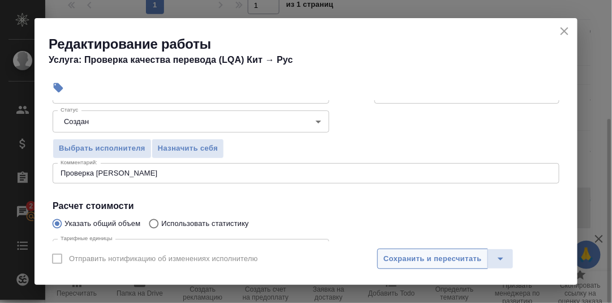
click at [399, 261] on span "Сохранить и пересчитать" at bounding box center [432, 258] width 98 height 13
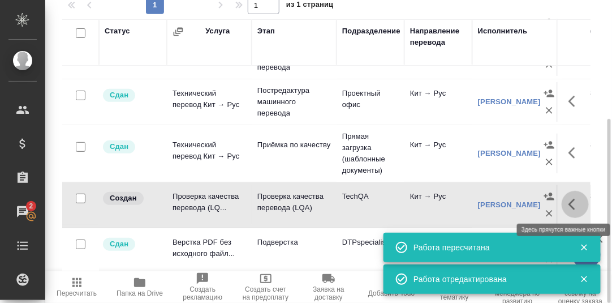
click at [568, 199] on icon "button" at bounding box center [571, 203] width 7 height 11
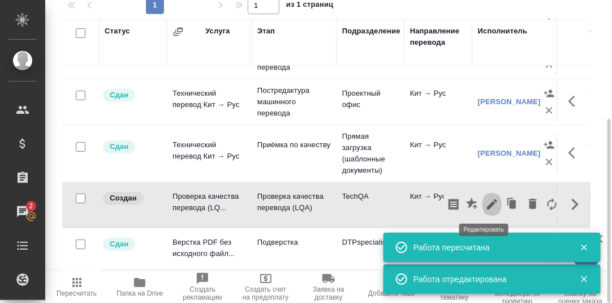
click at [487, 202] on icon "button" at bounding box center [492, 204] width 10 height 10
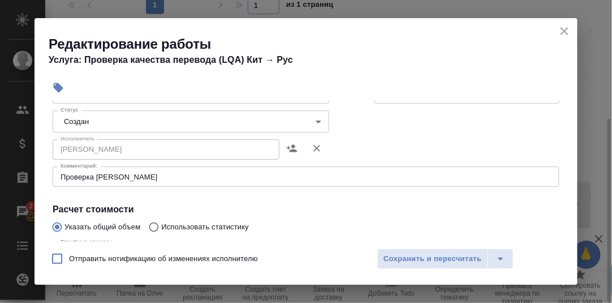
click at [313, 120] on body "🙏 .cls-1 fill:#fff; AWATERA Румянцева Дарья d.rumyantseva Клиенты Спецификации …" at bounding box center [306, 151] width 612 height 303
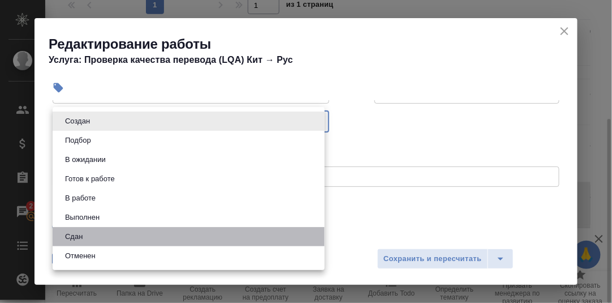
click at [87, 235] on li "Сдан" at bounding box center [189, 236] width 272 height 19
type input "closed"
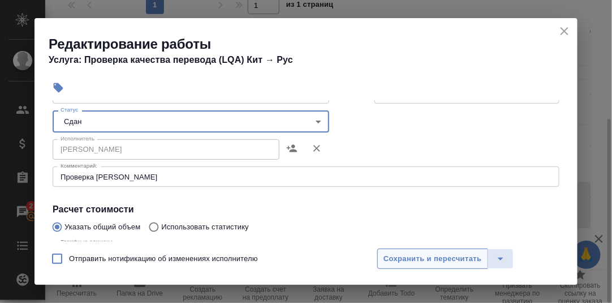
click at [438, 256] on span "Сохранить и пересчитать" at bounding box center [432, 258] width 98 height 13
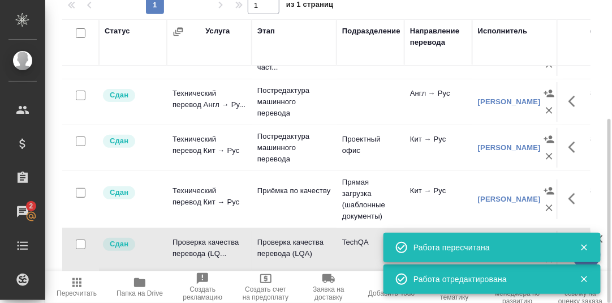
scroll to position [0, 0]
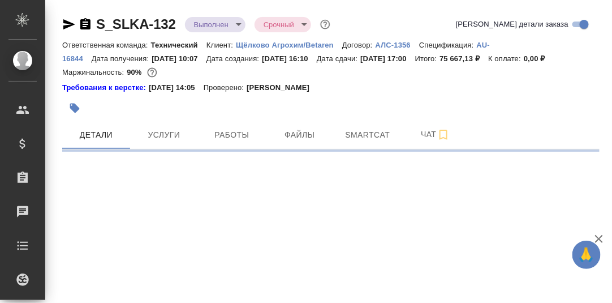
select select "RU"
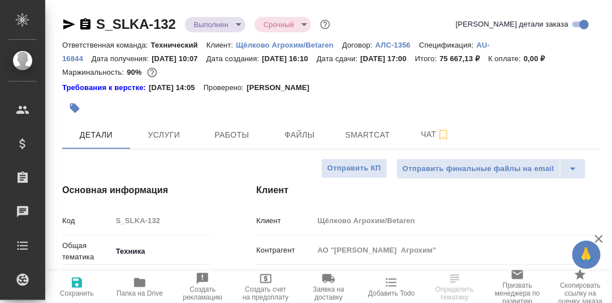
type textarea "x"
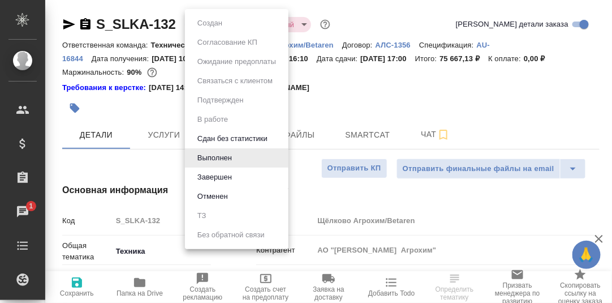
click at [237, 27] on body "🙏 .cls-1 fill:#fff; AWATERA [PERSON_NAME] d.rumyantseva Клиенты Спецификации За…" at bounding box center [306, 151] width 612 height 303
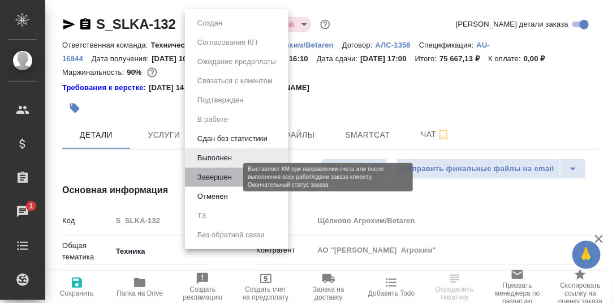
click at [223, 176] on button "Завершен" at bounding box center [214, 177] width 41 height 12
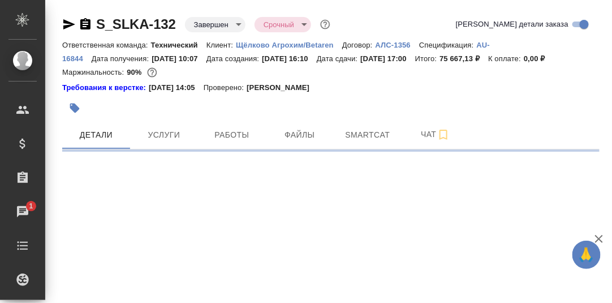
select select "RU"
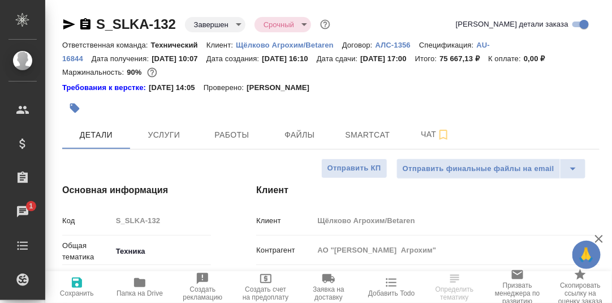
type textarea "x"
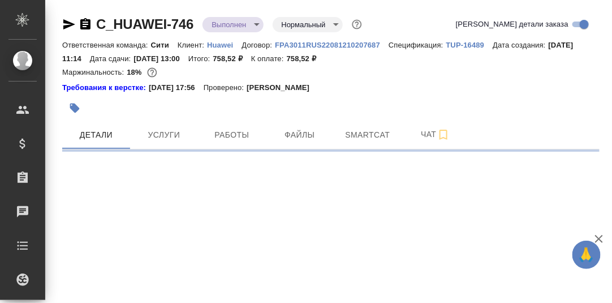
select select "RU"
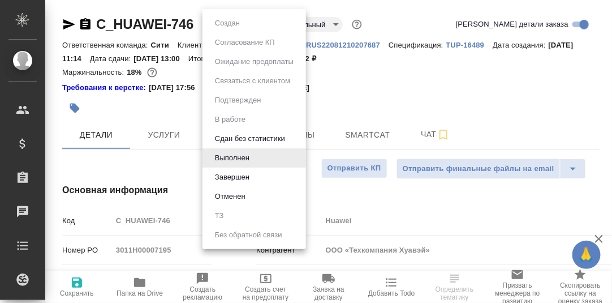
type textarea "x"
click at [254, 25] on body "🙏 .cls-1 fill:#fff; AWATERA [PERSON_NAME] d.rumyantseva Клиенты Спецификации За…" at bounding box center [306, 151] width 612 height 303
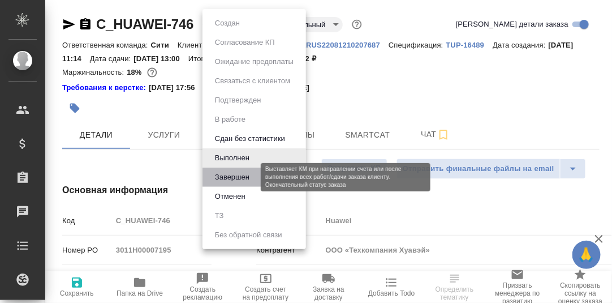
click at [241, 176] on button "Завершен" at bounding box center [231, 177] width 41 height 12
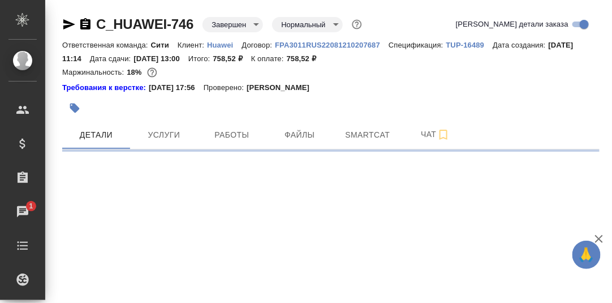
select select "RU"
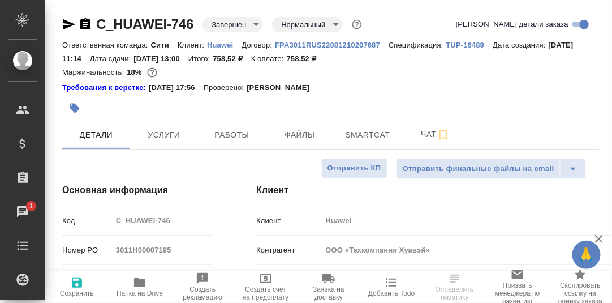
type textarea "x"
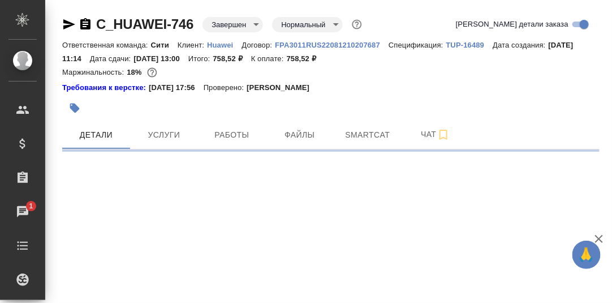
select select "RU"
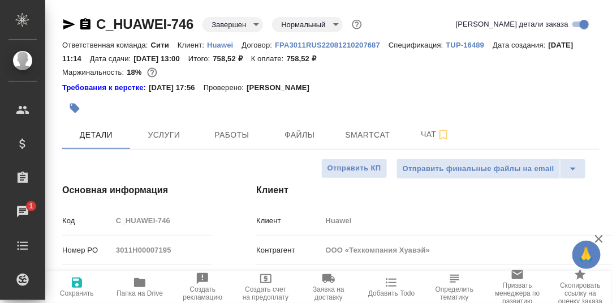
type textarea "x"
